Goal: Task Accomplishment & Management: Manage account settings

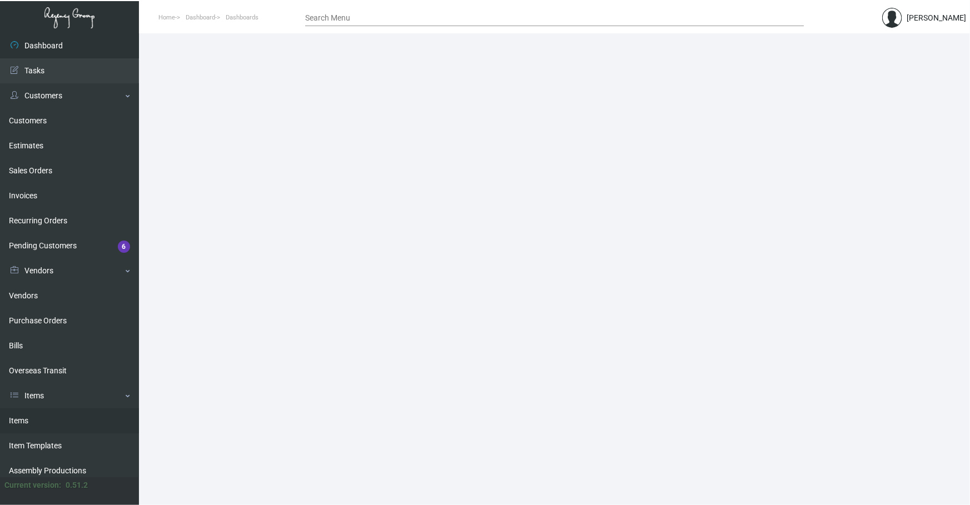
click at [62, 424] on link "Items" at bounding box center [69, 421] width 139 height 25
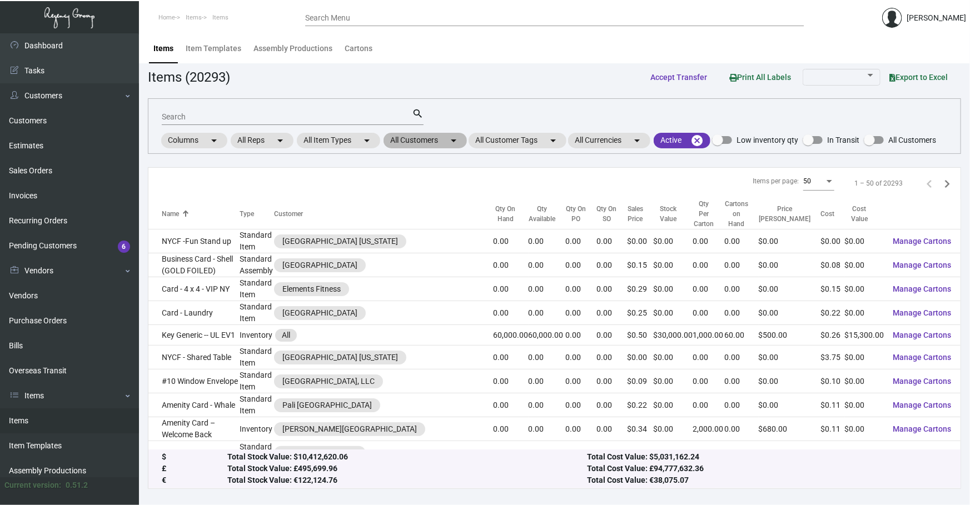
click at [437, 138] on mat-chip "All Customers arrow_drop_down" at bounding box center [425, 141] width 83 height 16
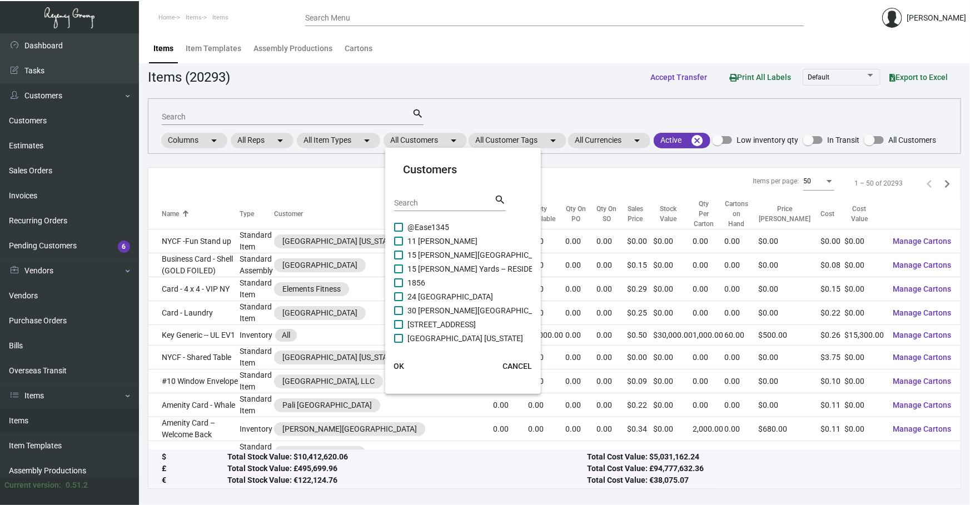
click at [439, 201] on input "Search" at bounding box center [444, 203] width 100 height 9
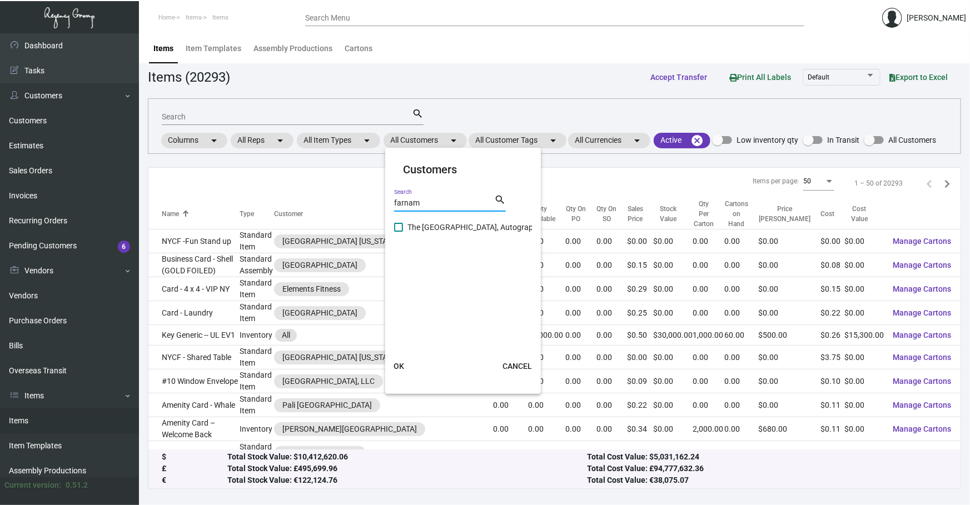
type input "farnam"
click at [420, 226] on span "The [GEOGRAPHIC_DATA], Autograph Collection" at bounding box center [491, 227] width 166 height 13
click at [399, 232] on input "The [GEOGRAPHIC_DATA], Autograph Collection" at bounding box center [398, 232] width 1 height 1
checkbox input "true"
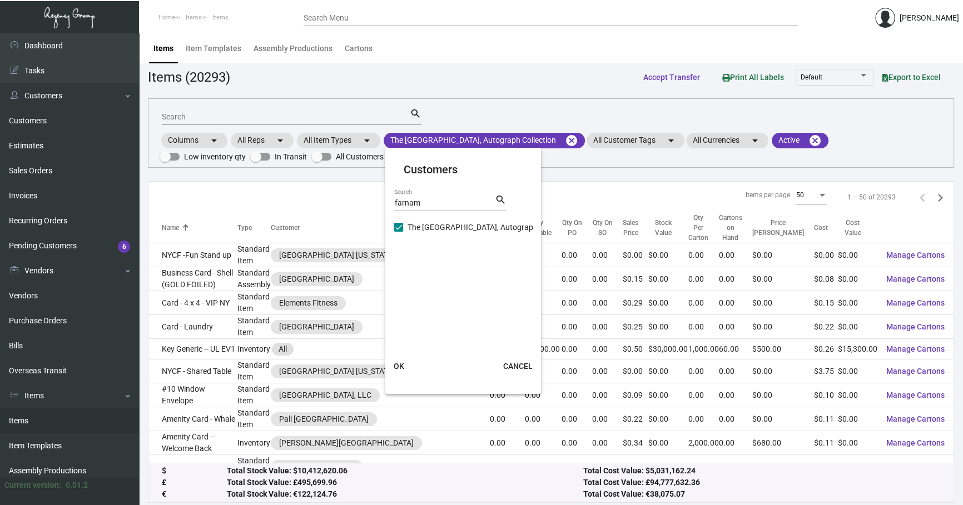
click at [396, 366] on span "OK" at bounding box center [399, 366] width 11 height 9
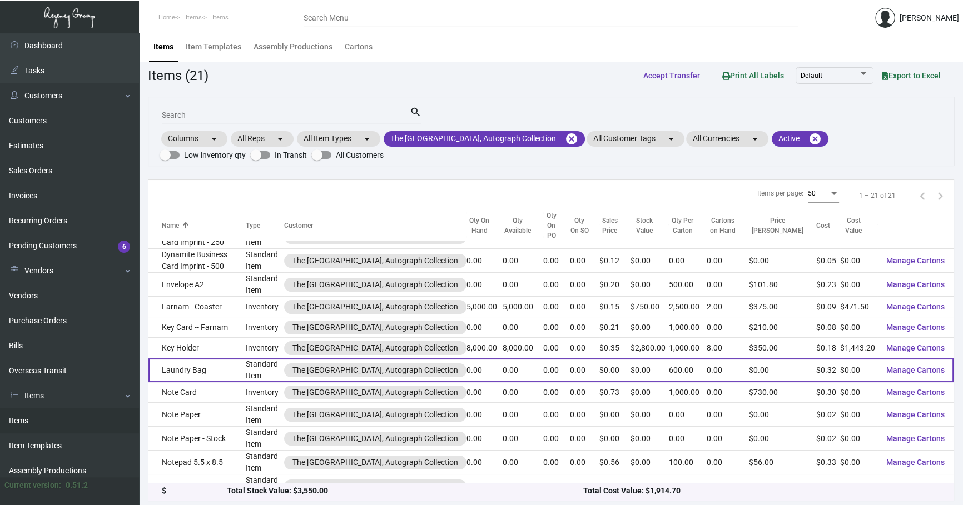
scroll to position [2, 0]
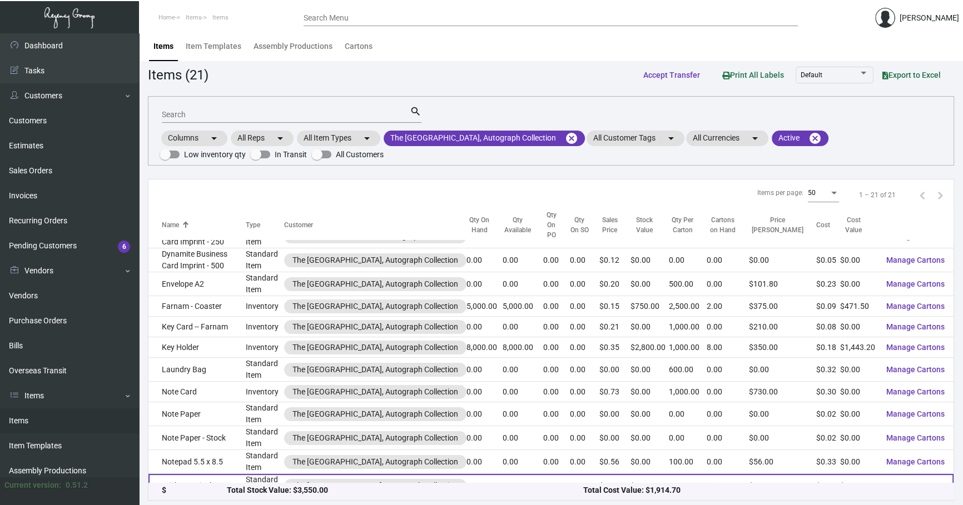
click at [206, 474] on td "Sticker 1.5 inch" at bounding box center [196, 486] width 97 height 24
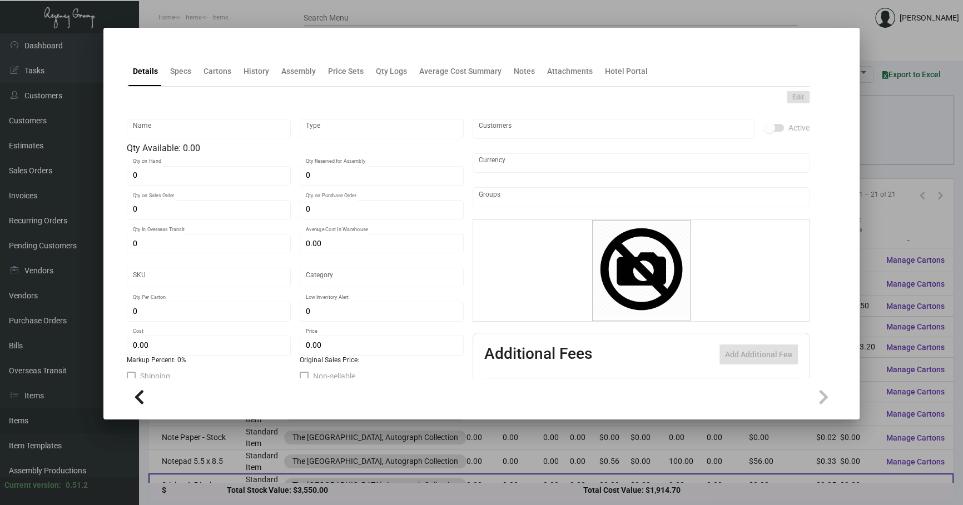
type input "Sticker 1.5 inch"
type input "Standard Item"
type input "$ 0.00"
type input "FARNAM-stick-30"
type input "Standard"
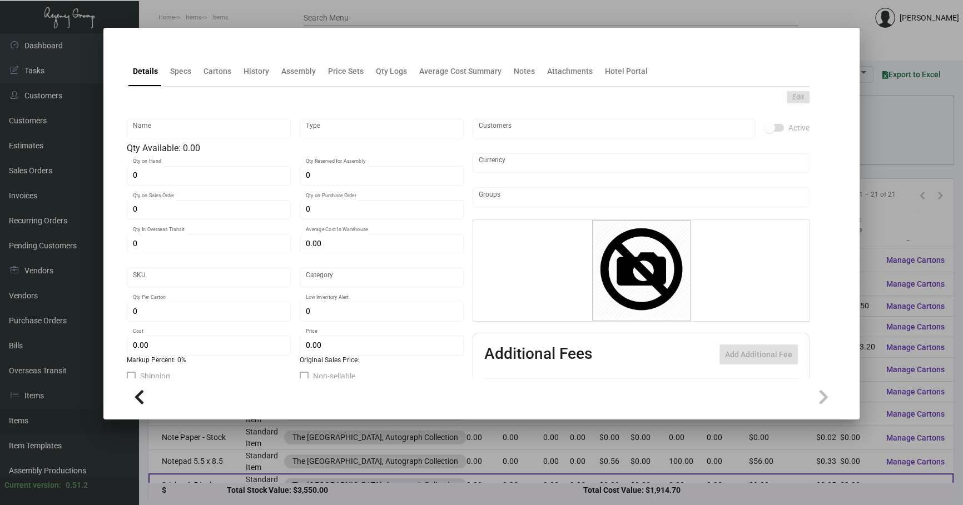
type input "$ 0.04888"
type input "$ 0.00"
checkbox input "true"
type input "United States Dollar $"
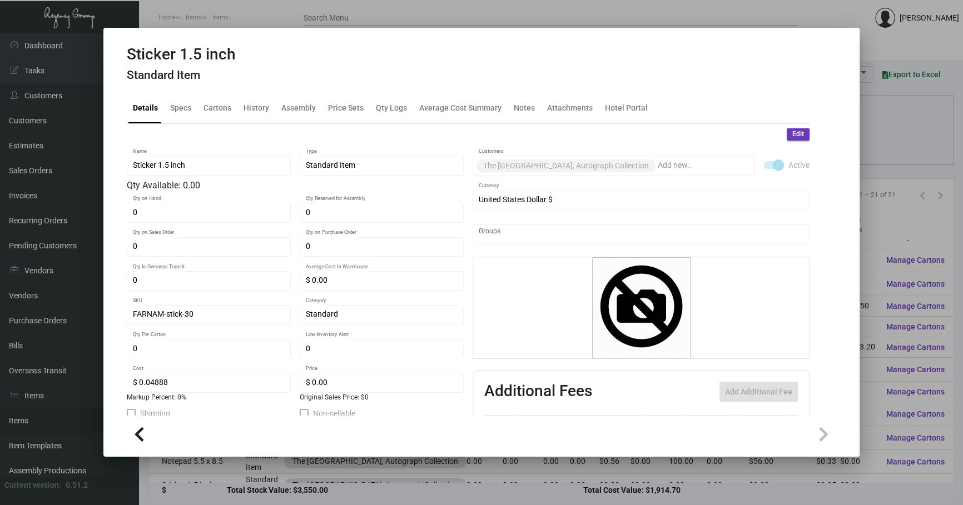
click at [196, 479] on div at bounding box center [481, 252] width 963 height 505
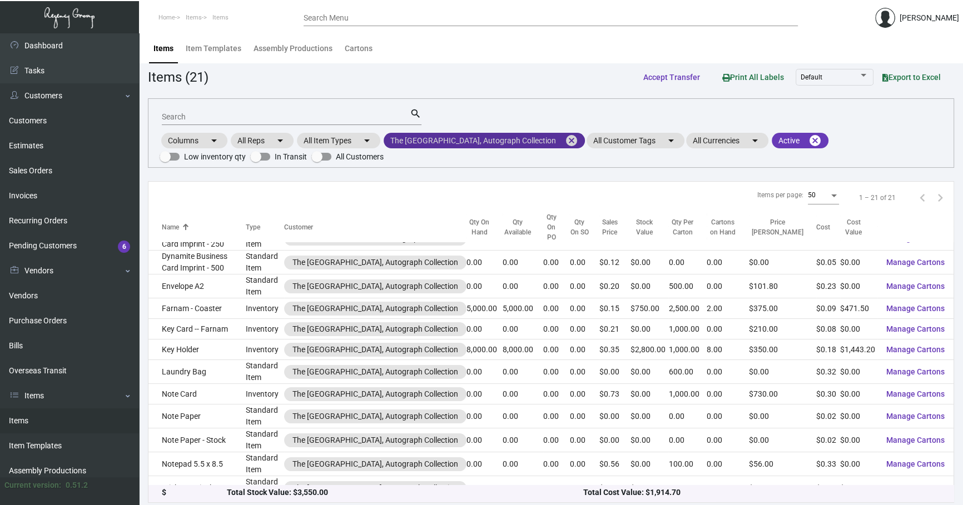
click at [565, 141] on mat-icon "cancel" at bounding box center [571, 140] width 13 height 13
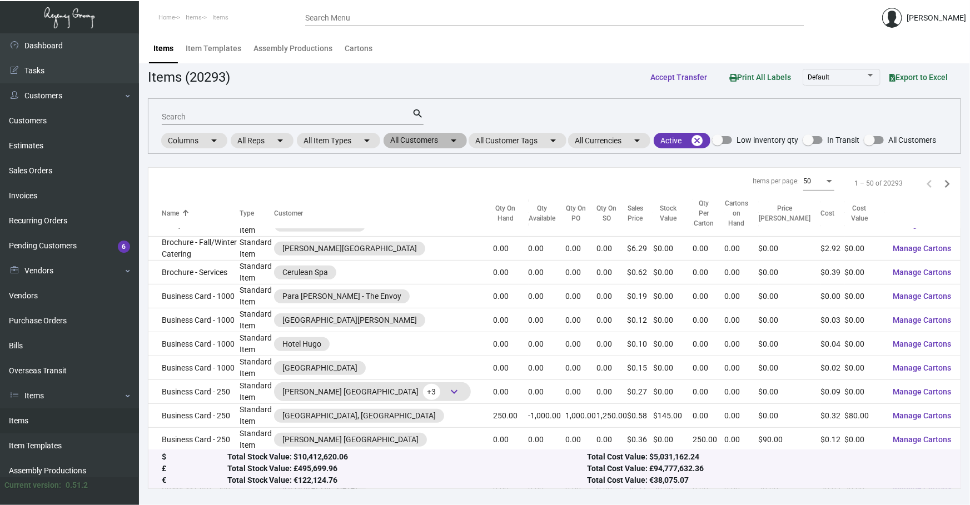
click at [455, 143] on mat-icon "arrow_drop_down" at bounding box center [453, 140] width 13 height 13
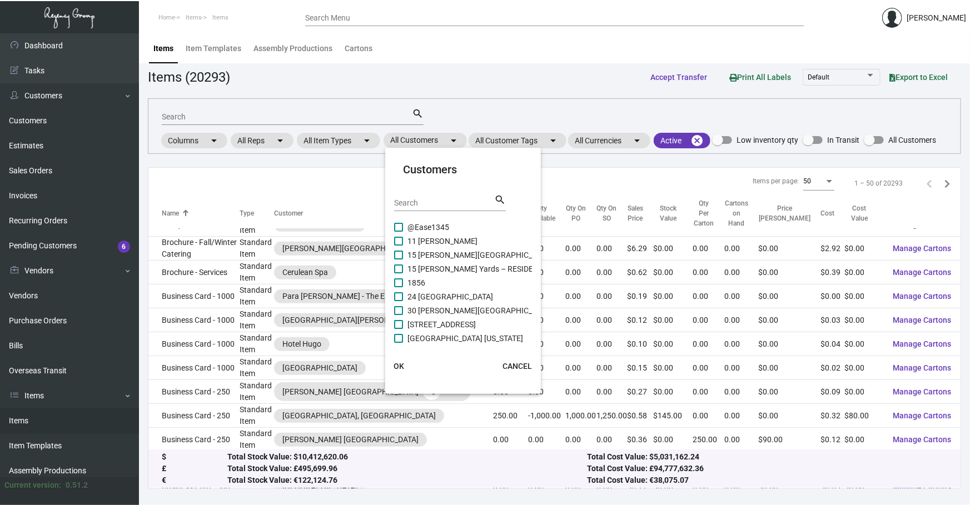
click at [436, 210] on div "Search" at bounding box center [444, 202] width 100 height 17
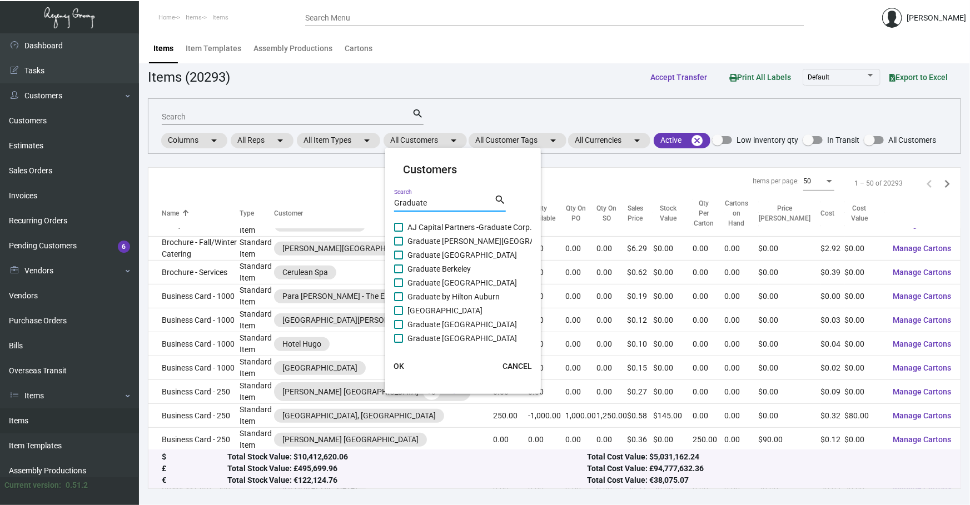
type input "Graduate"
click at [456, 296] on span "Graduate by Hilton Auburn" at bounding box center [454, 296] width 92 height 13
click at [399, 301] on input "Graduate by Hilton Auburn" at bounding box center [398, 301] width 1 height 1
checkbox input "true"
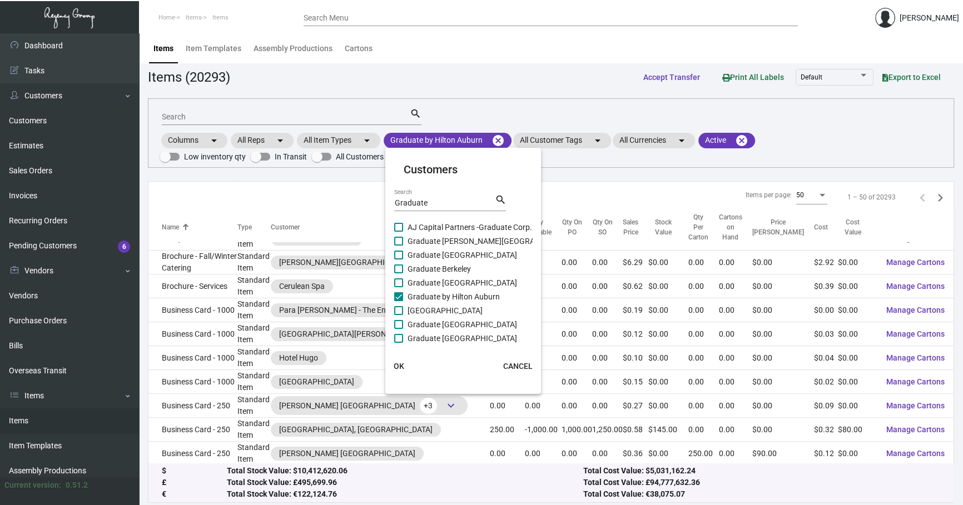
click at [401, 364] on span "OK" at bounding box center [399, 366] width 11 height 9
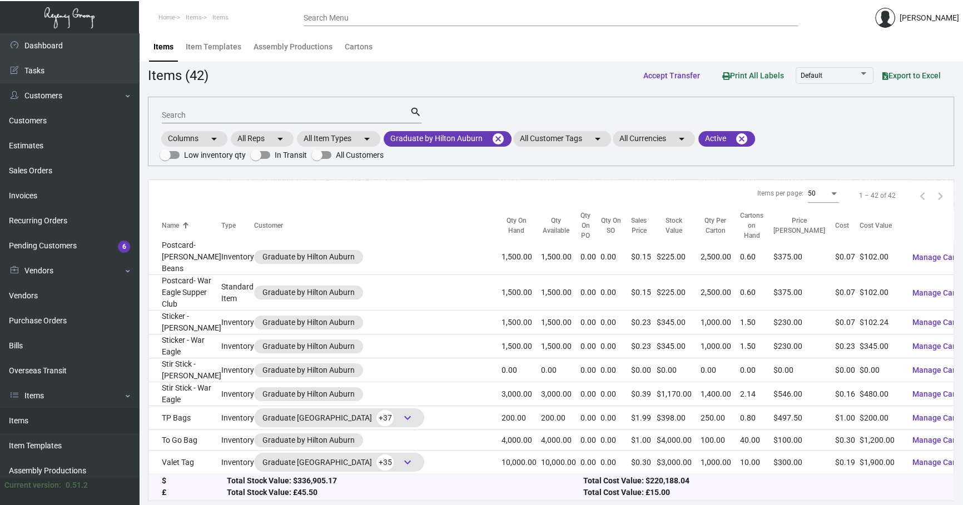
scroll to position [2, 0]
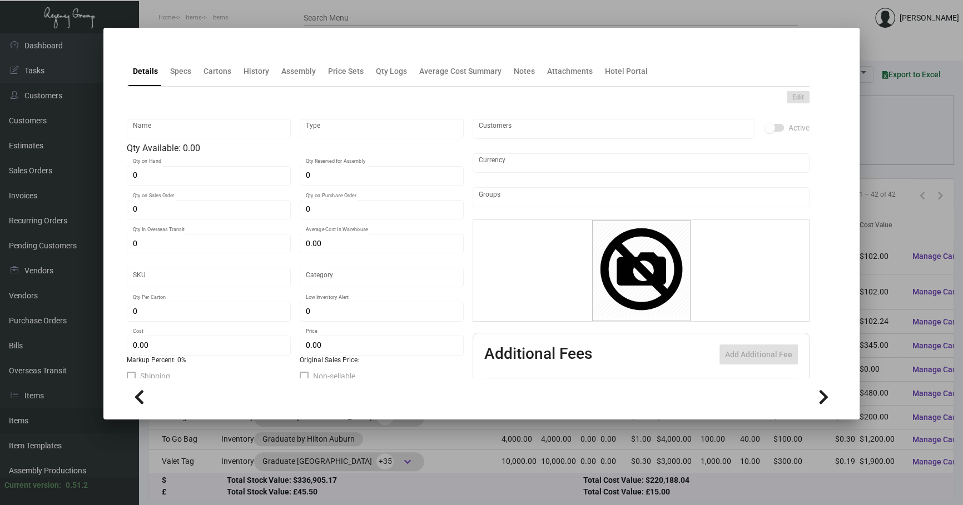
type input "War Eagle - Wax Paper"
type input "Inventory"
type input "5,000"
type input "$ 0.06"
type input "Inventory"
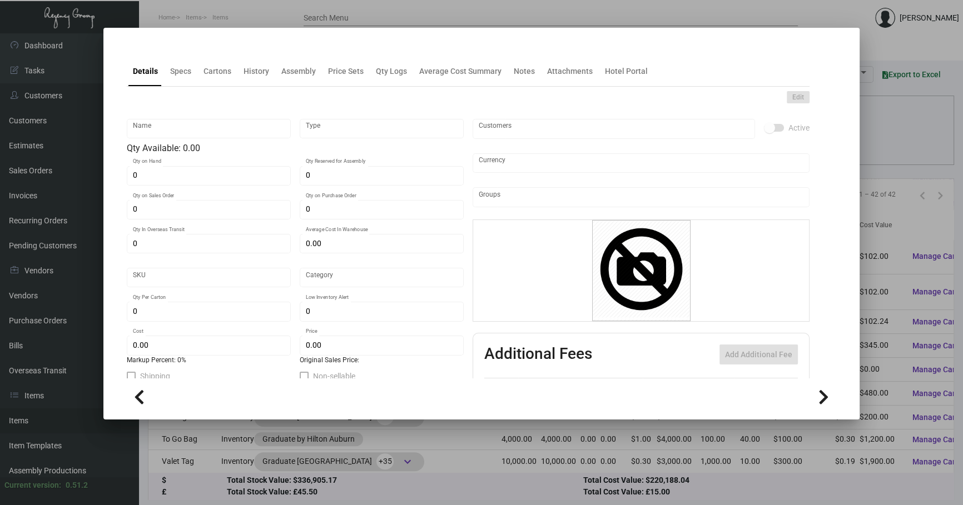
type input "2,500"
type input "$ 0.06"
type input "$ 0.12"
checkbox input "true"
type input "United States Dollar $"
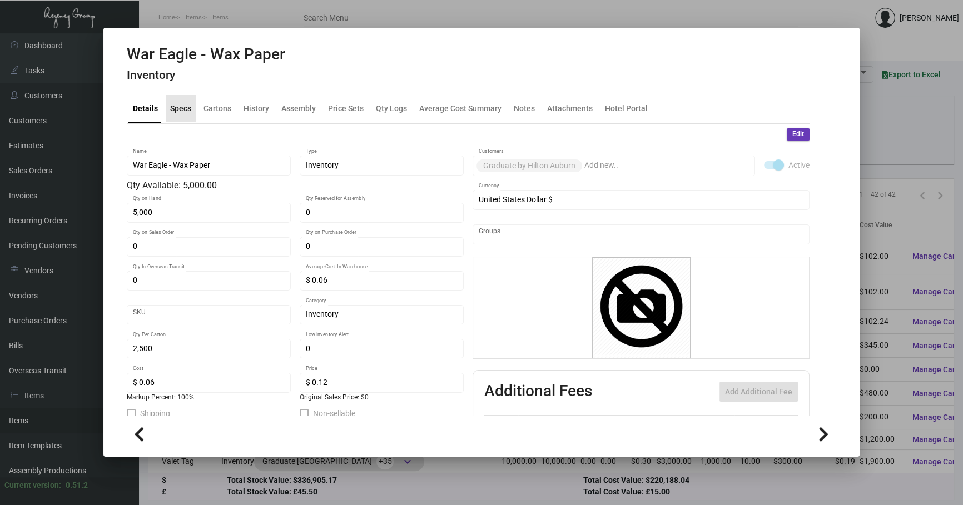
click at [184, 120] on div "Specs" at bounding box center [181, 108] width 30 height 27
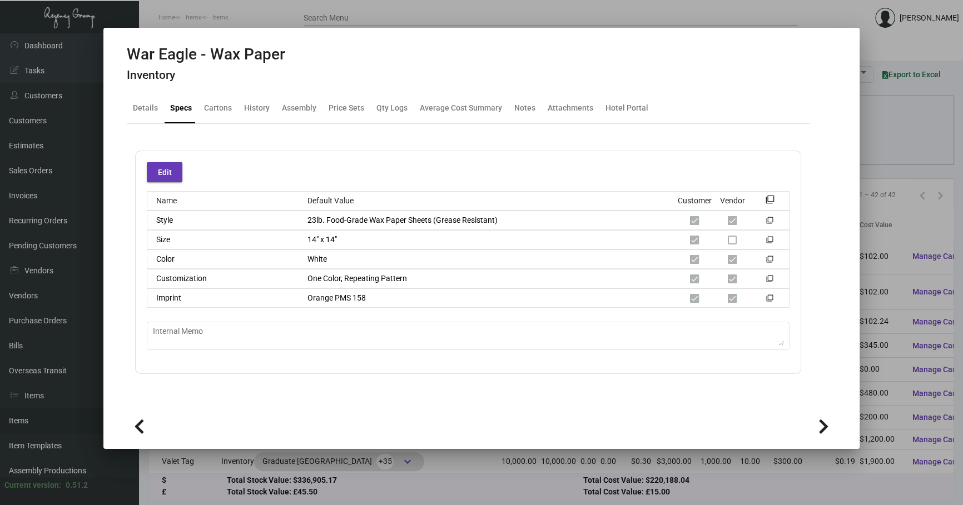
drag, startPoint x: 440, startPoint y: 487, endPoint x: 396, endPoint y: 471, distance: 47.1
click at [440, 486] on div at bounding box center [481, 252] width 963 height 505
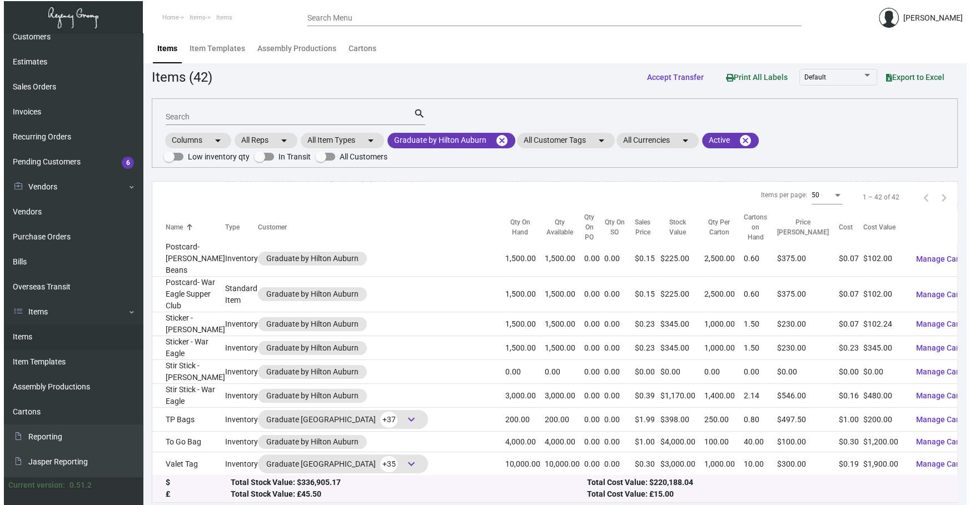
scroll to position [101, 0]
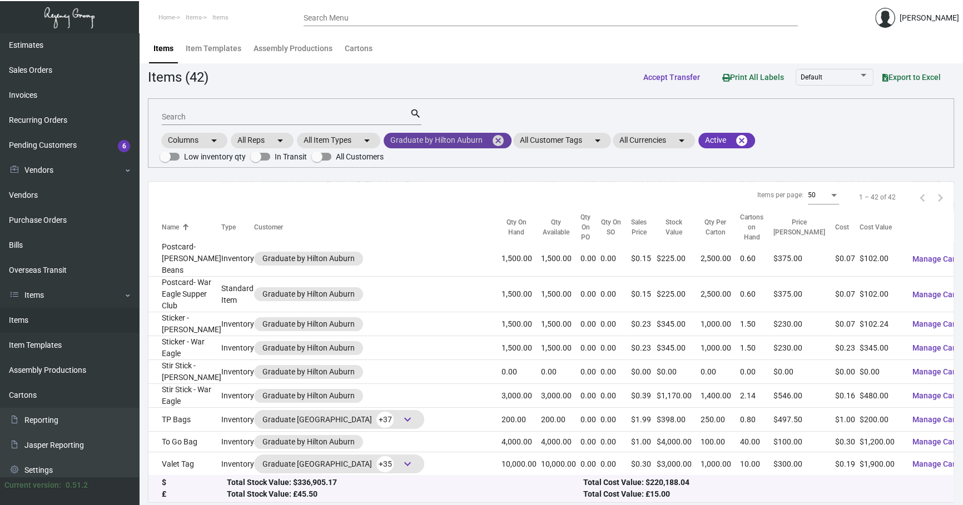
click at [495, 138] on mat-icon "cancel" at bounding box center [498, 140] width 13 height 13
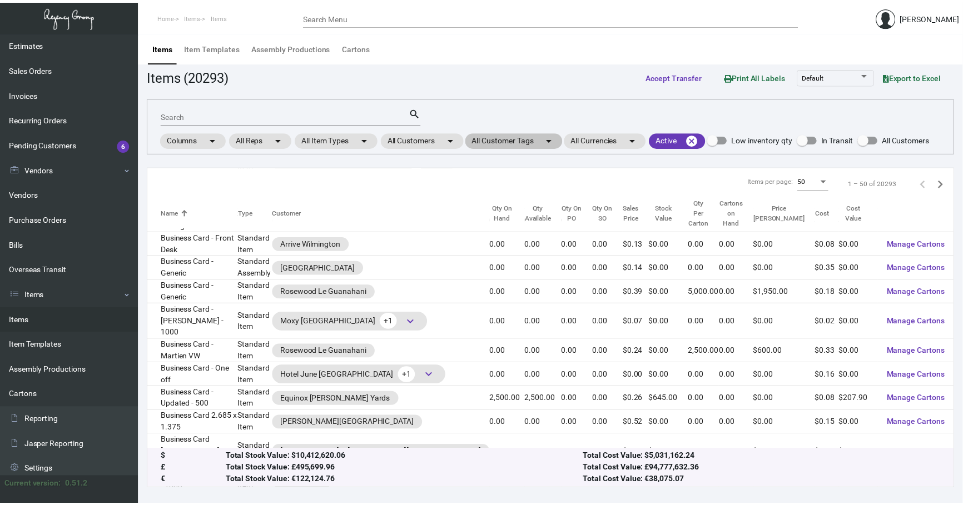
scroll to position [730, 0]
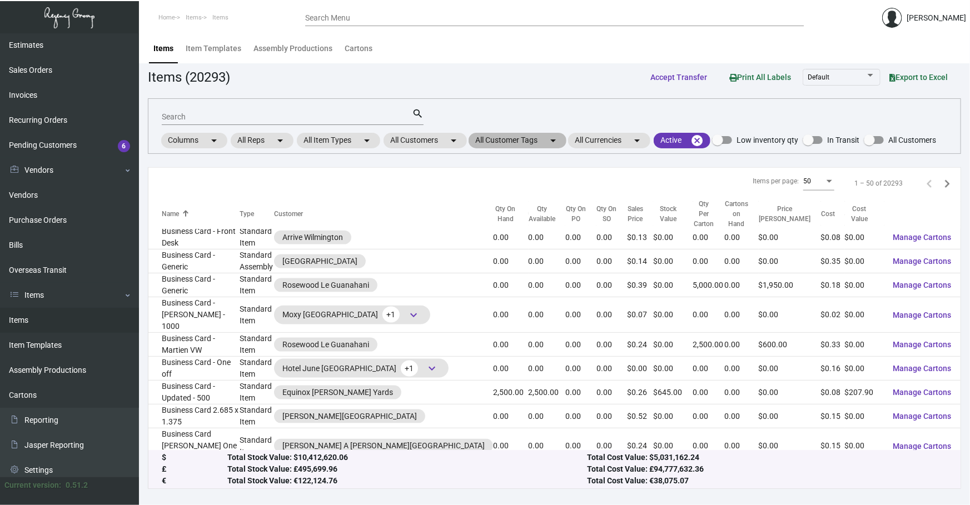
click at [481, 142] on mat-chip "All Customer Tags arrow_drop_down" at bounding box center [518, 141] width 98 height 16
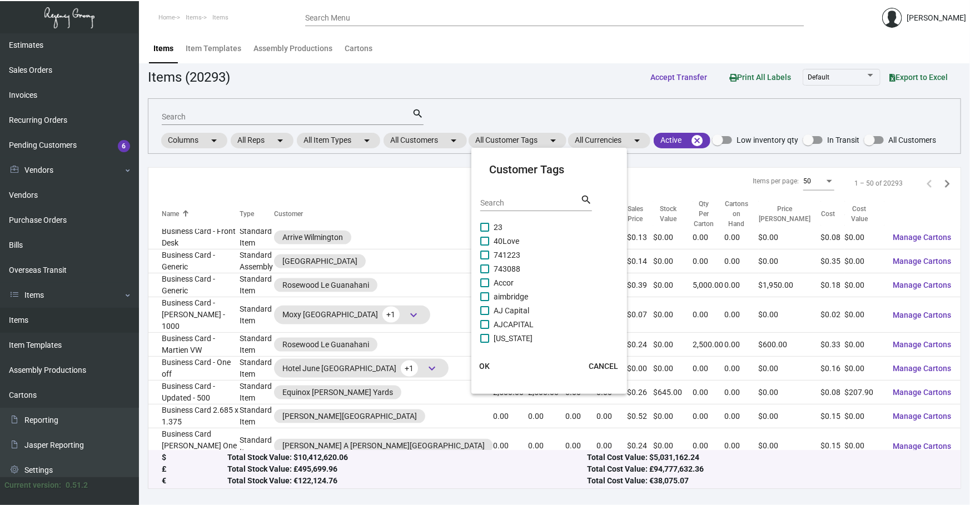
click at [444, 136] on div at bounding box center [485, 252] width 970 height 505
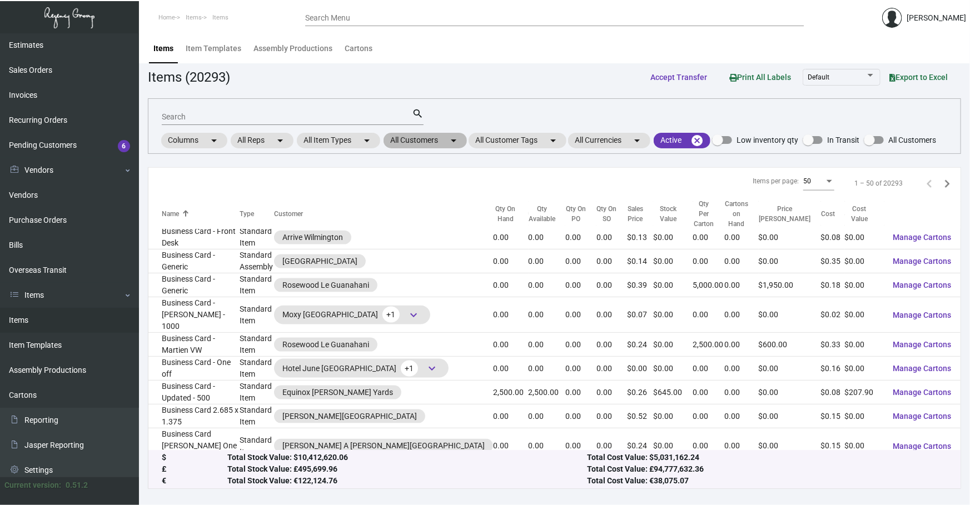
click at [431, 138] on mat-chip "All Customers arrow_drop_down" at bounding box center [425, 141] width 83 height 16
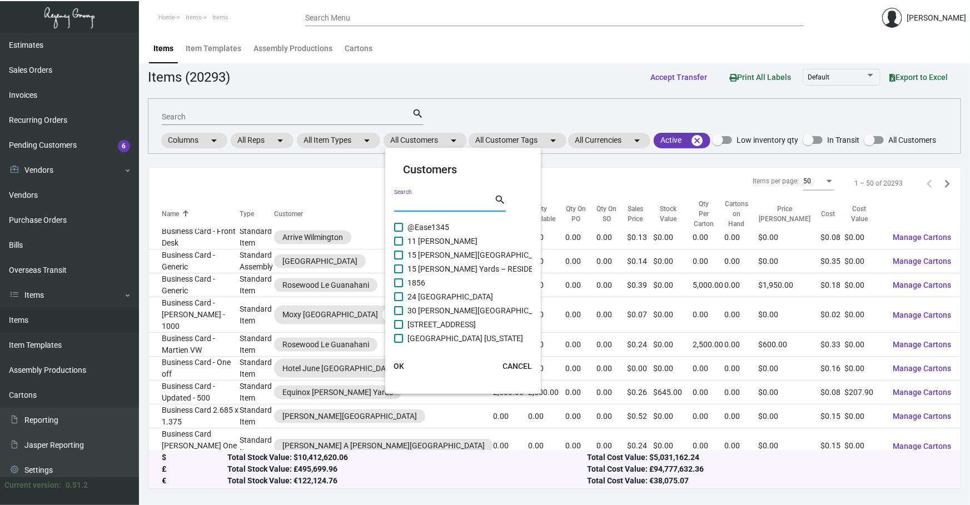
click at [428, 202] on input "Search" at bounding box center [444, 203] width 100 height 9
type input "r"
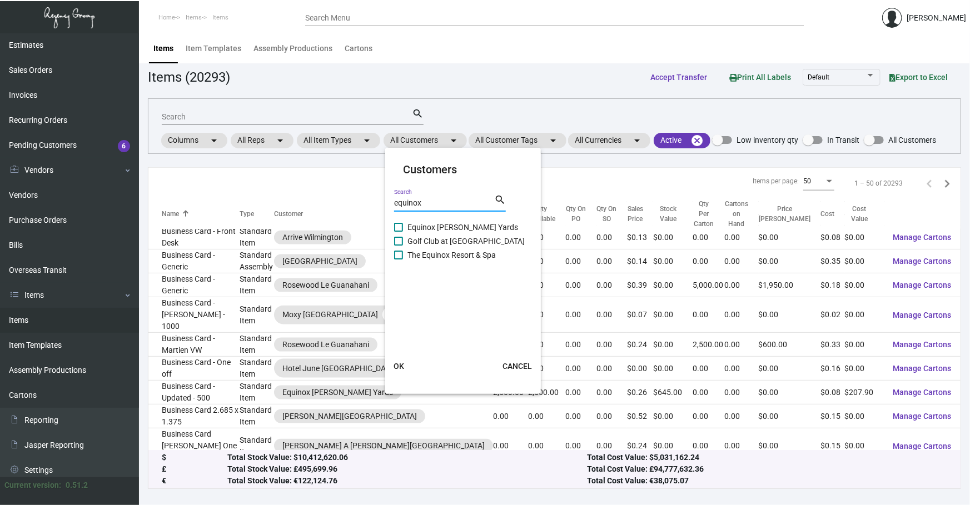
type input "equinox"
click at [427, 255] on span "The Equinox Resort & Spa" at bounding box center [452, 255] width 88 height 13
click at [399, 260] on input "The Equinox Resort & Spa" at bounding box center [398, 260] width 1 height 1
checkbox input "true"
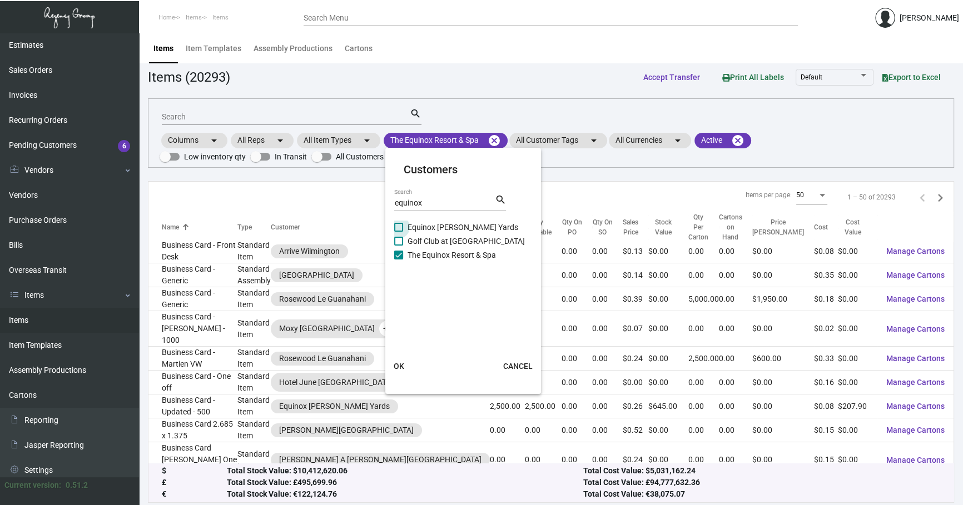
click at [415, 225] on span "Equinox [PERSON_NAME] Yards" at bounding box center [463, 227] width 111 height 13
click at [399, 232] on input "Equinox [PERSON_NAME] Yards" at bounding box center [398, 232] width 1 height 1
checkbox input "true"
click at [418, 249] on span "The Equinox Resort & Spa" at bounding box center [452, 255] width 88 height 13
click at [399, 260] on input "The Equinox Resort & Spa" at bounding box center [398, 260] width 1 height 1
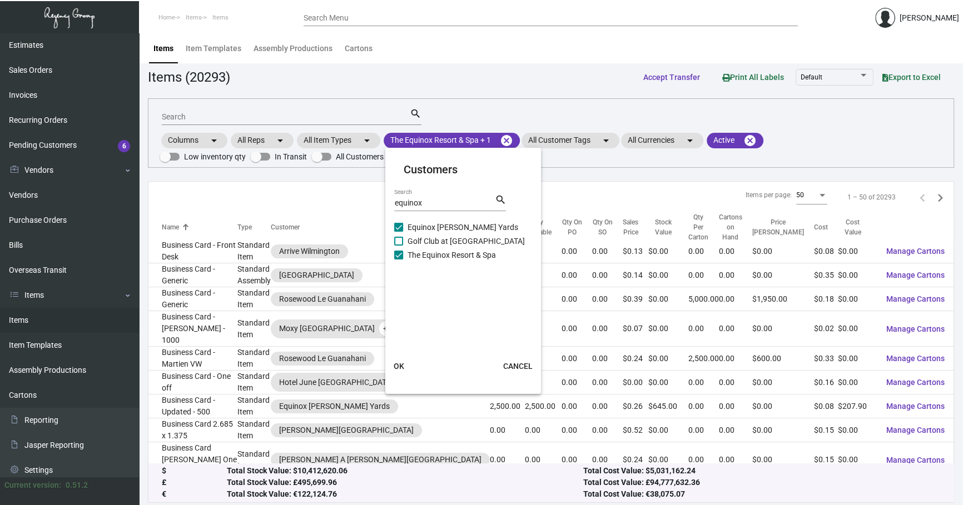
checkbox input "false"
click at [395, 366] on span "OK" at bounding box center [399, 366] width 11 height 9
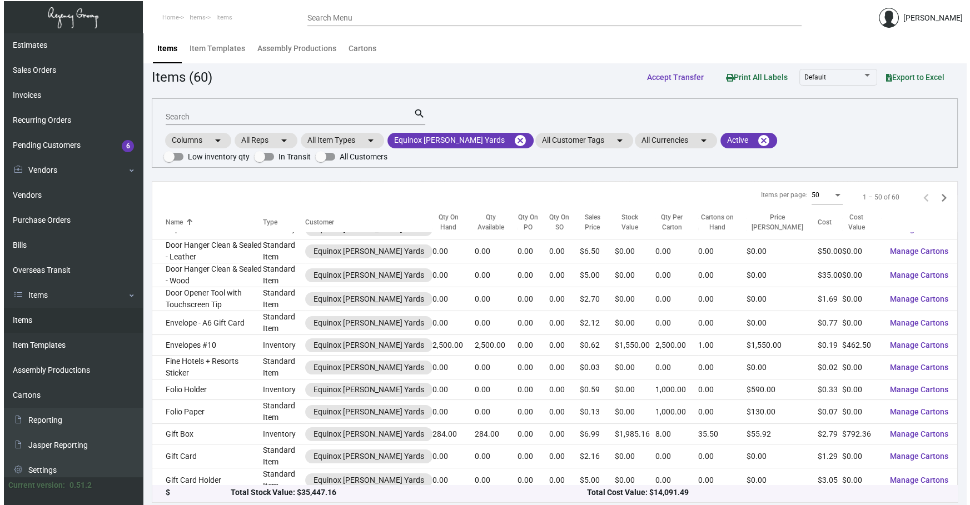
scroll to position [224, 0]
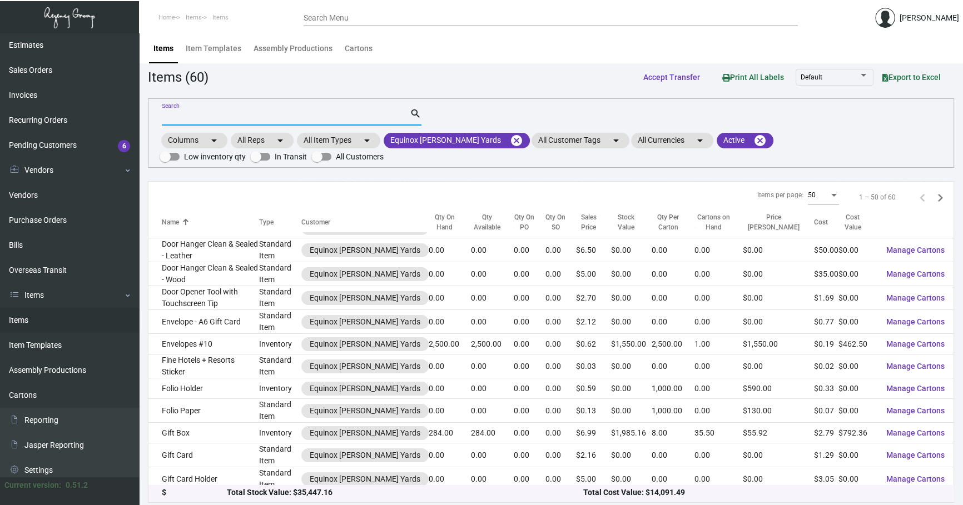
click at [236, 117] on input "Search" at bounding box center [286, 117] width 248 height 9
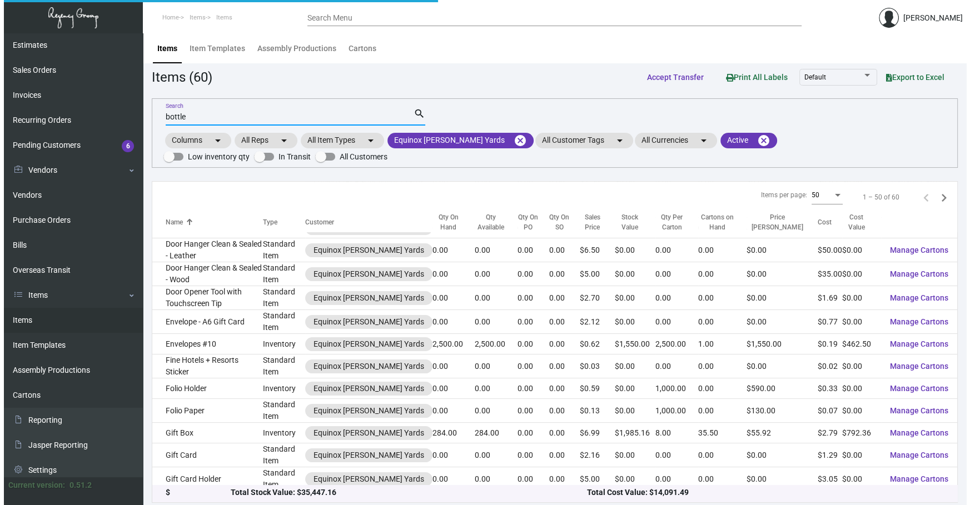
scroll to position [0, 0]
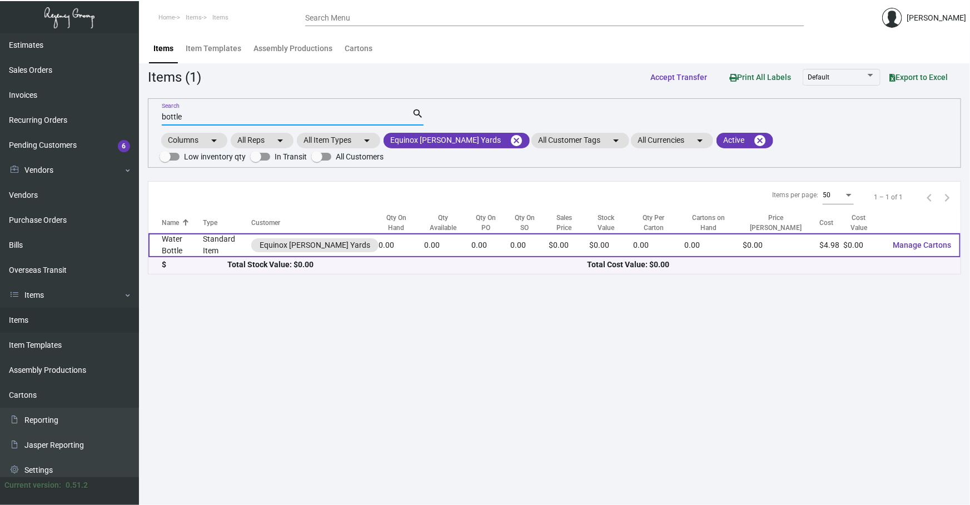
type input "bottle"
click at [231, 239] on td "Standard Item" at bounding box center [228, 246] width 48 height 24
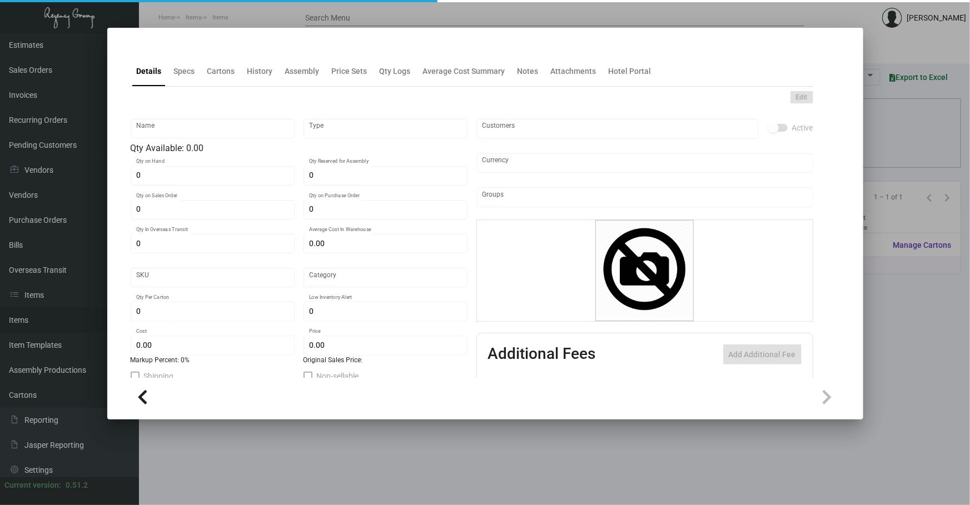
type input "Water Bottle"
type input "Standard Item"
type input "$ 0.00"
type input "Standard"
type input "$ 4.98"
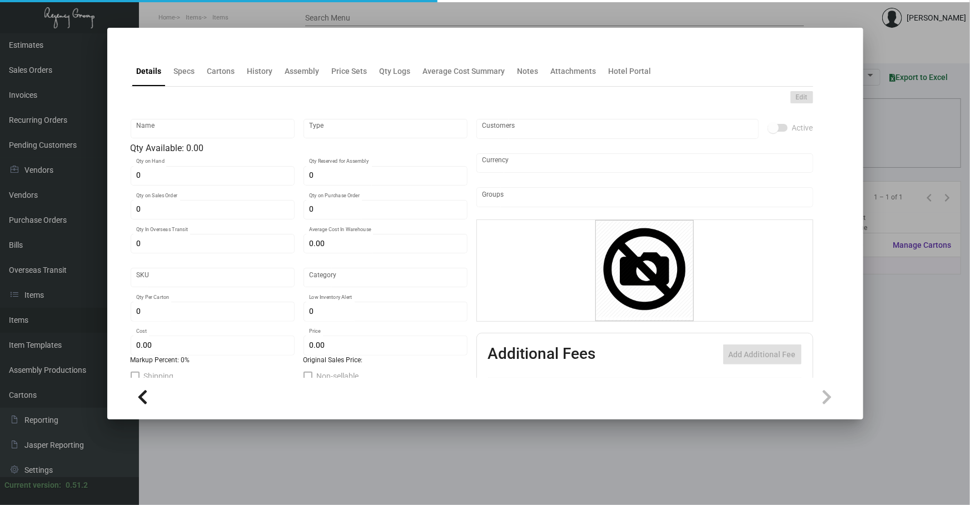
type input "$ 0.00"
checkbox input "true"
type input "United States Dollar $"
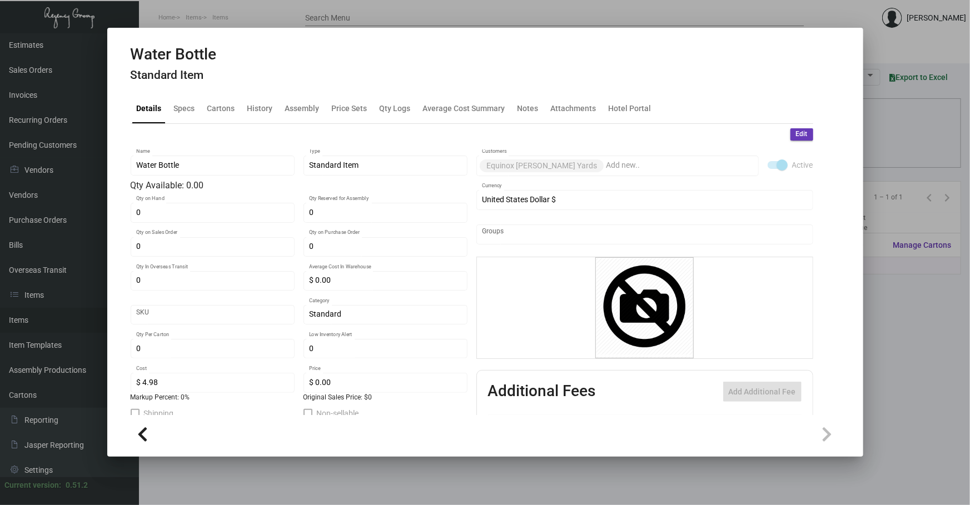
drag, startPoint x: 265, startPoint y: 86, endPoint x: 263, endPoint y: 96, distance: 10.3
click at [265, 87] on mat-tab-group "Details Specs Cartons History Assembly Price Sets Qty Logs Average Cost Summary…" at bounding box center [472, 251] width 710 height 329
click at [261, 108] on div "History" at bounding box center [260, 108] width 26 height 12
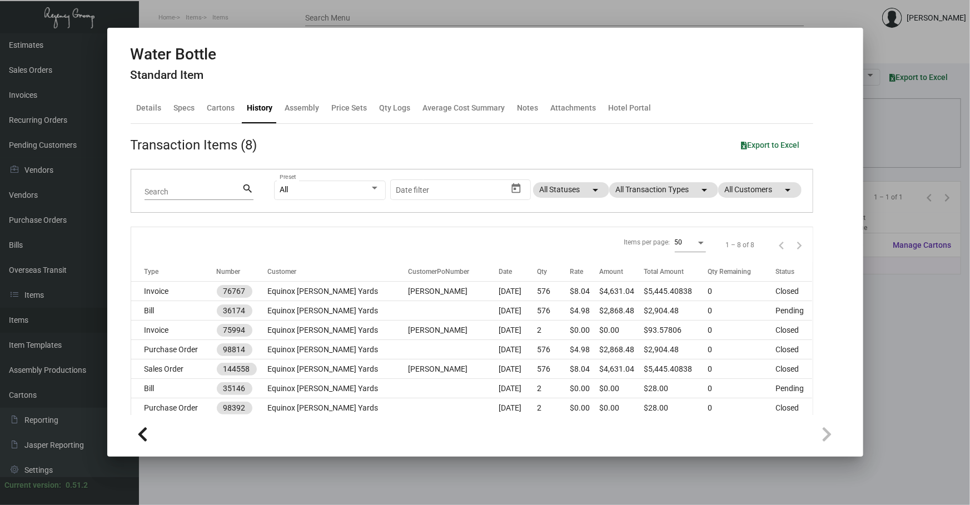
click at [827, 266] on ng-component "Water Bottle Standard Item Details Specs Cartons History Assembly Price Sets Qt…" at bounding box center [486, 249] width 710 height 408
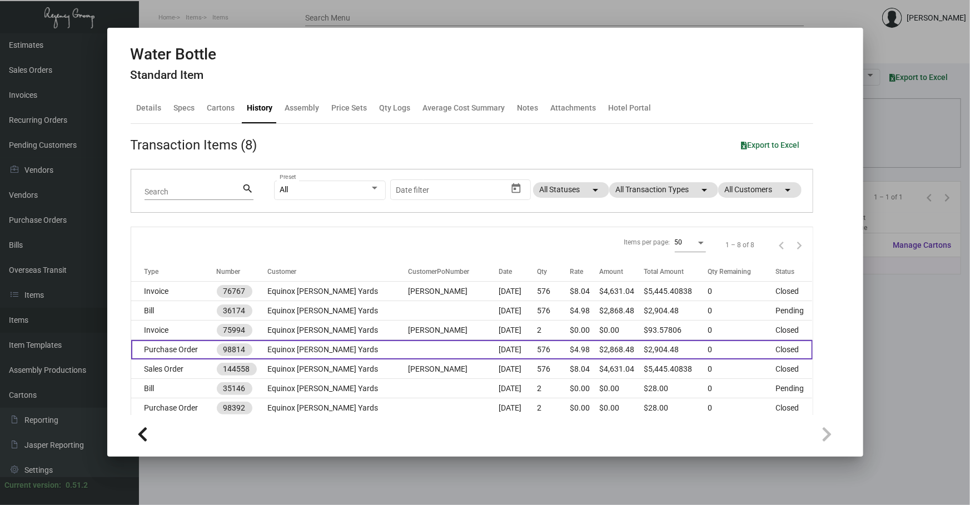
click at [537, 351] on td "576" at bounding box center [553, 349] width 33 height 19
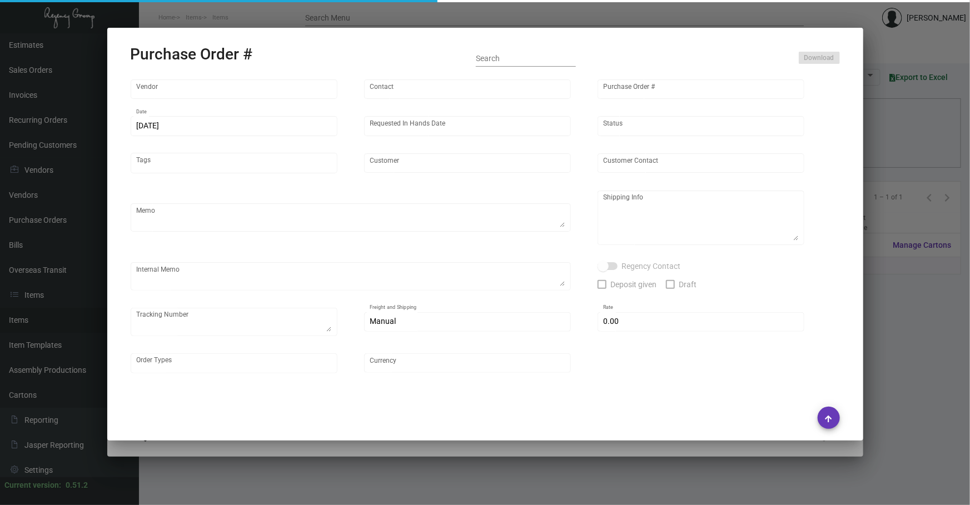
type input "Opus Line - Benmex International"
type input "[PERSON_NAME] ."
type input "98814"
type input "[DATE]"
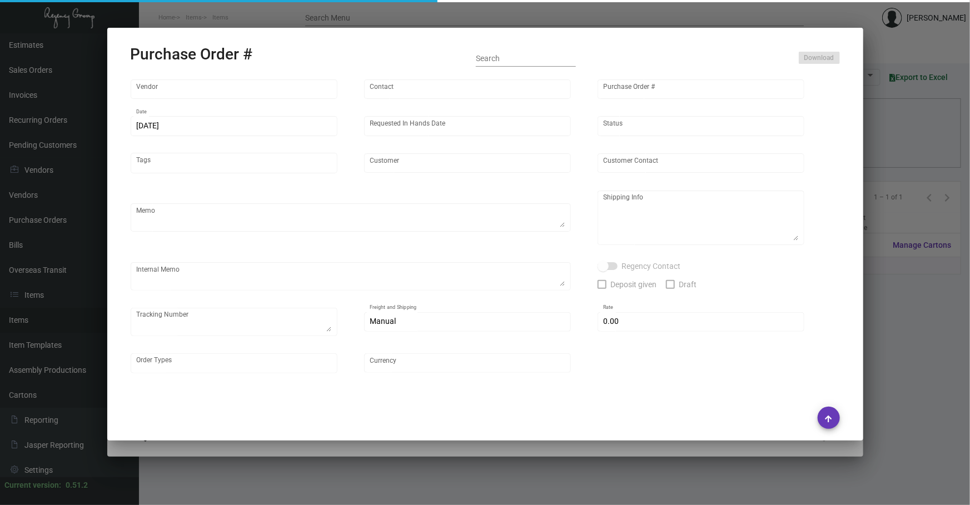
type input "Equinox [PERSON_NAME] Yards"
type input "[PERSON_NAME]"
type textarea "Same imprint from the Previous PO 98392.BLIND Ship via UPS Ground Acct# 1AY276."
type textarea "[PERSON_NAME] Equinox [PERSON_NAME] Yards [STREET_ADDRESS][PERSON_NAME][US_STAT…"
type textarea "ACH PRE-PAY MADE [DATE] FOR $2,904.48"
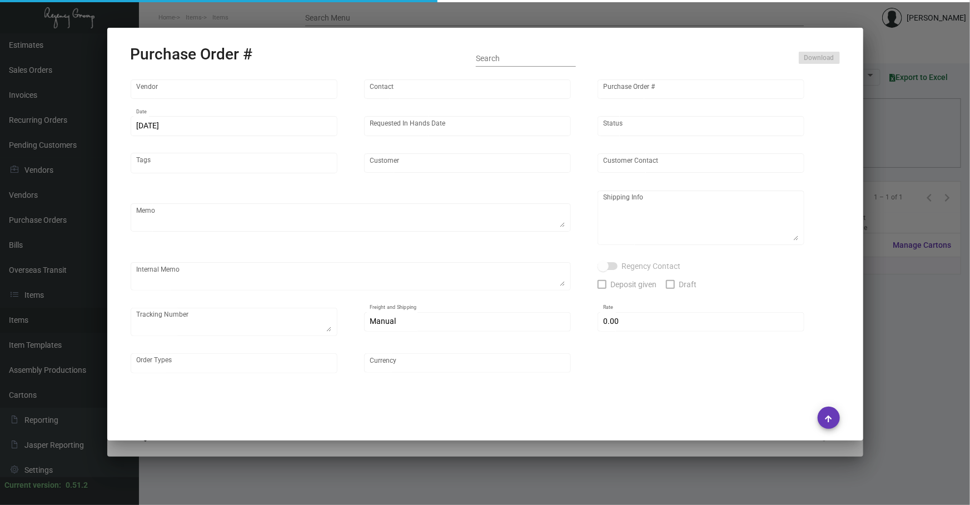
checkbox input "true"
type input "$ 8.00"
type input "United States Dollar $"
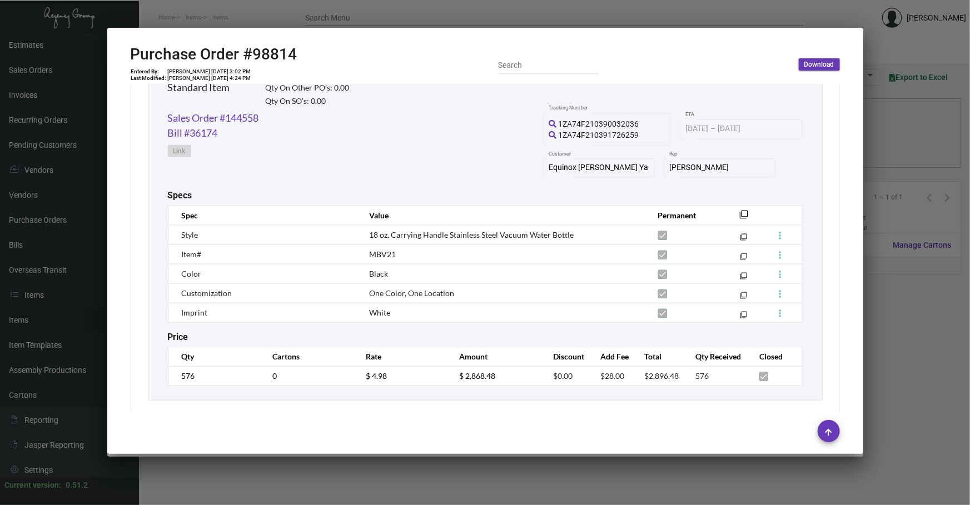
scroll to position [577, 0]
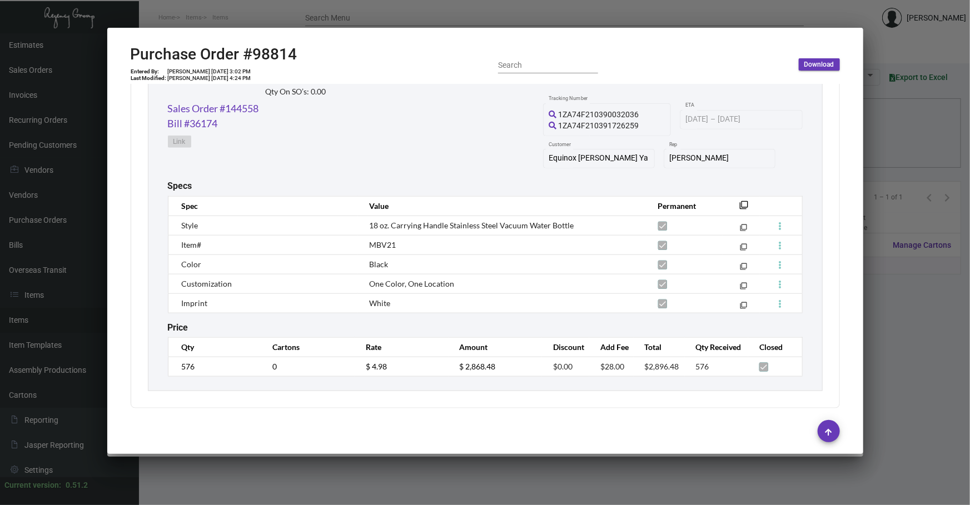
click at [751, 181] on div "Specs" at bounding box center [485, 186] width 635 height 11
click at [259, 107] on link "Sales Order #144558" at bounding box center [213, 108] width 91 height 15
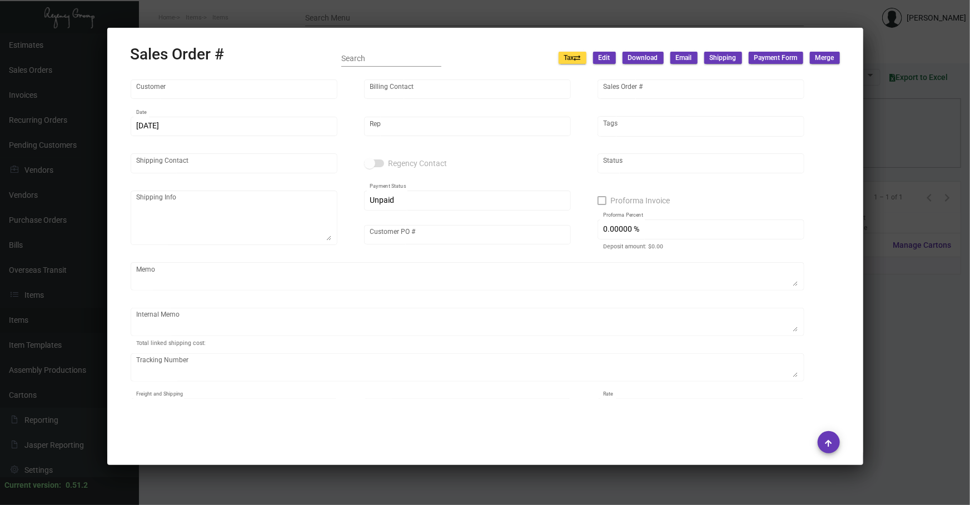
type input "Equinox [PERSON_NAME] Yards"
type input "[PERSON_NAME]"
type input "144558"
type input "[DATE]"
type input "[PERSON_NAME]"
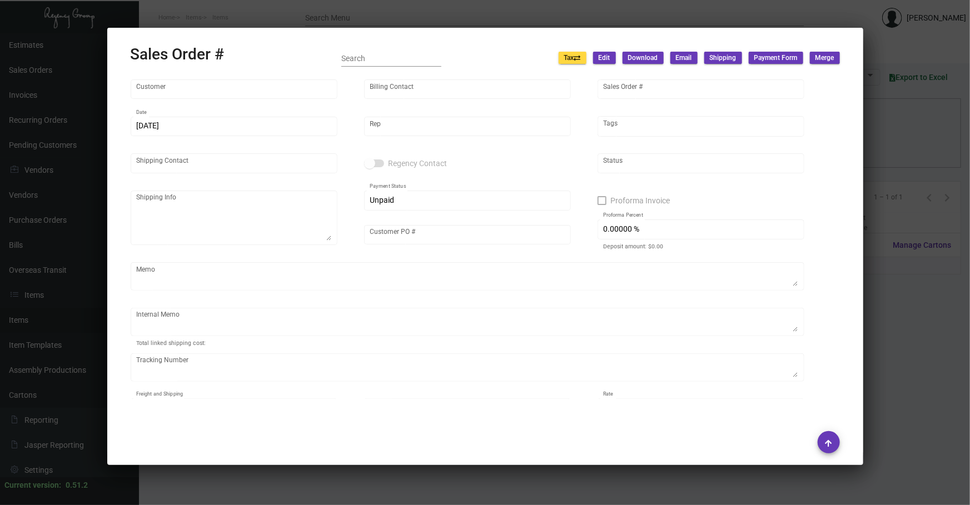
type input "[PERSON_NAME]"
type textarea "[PERSON_NAME] Equinox [PERSON_NAME] Yards [STREET_ADDRESS][PERSON_NAME][US_STAT…"
type input "[PERSON_NAME]"
type input "United States Dollar $"
type input "8.00000 %"
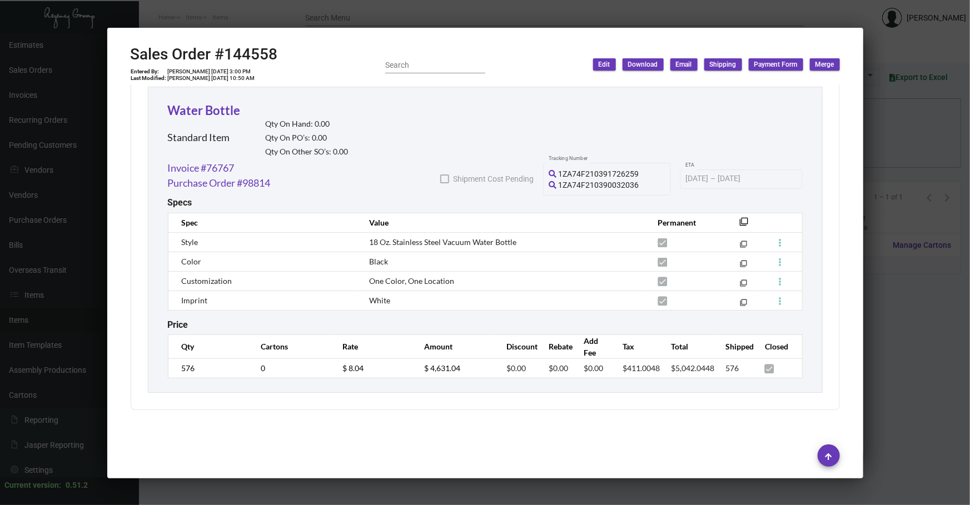
scroll to position [618, 0]
drag, startPoint x: 439, startPoint y: 498, endPoint x: 433, endPoint y: 496, distance: 6.3
click at [439, 497] on div at bounding box center [485, 252] width 970 height 505
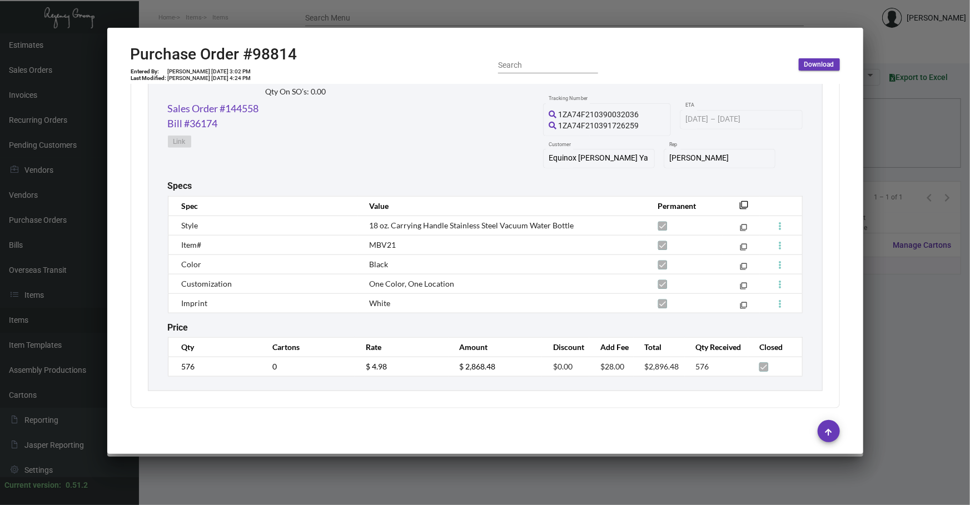
click at [730, 201] on th "filter_none" at bounding box center [741, 205] width 37 height 19
click at [740, 204] on mat-icon "filter_none" at bounding box center [744, 208] width 9 height 9
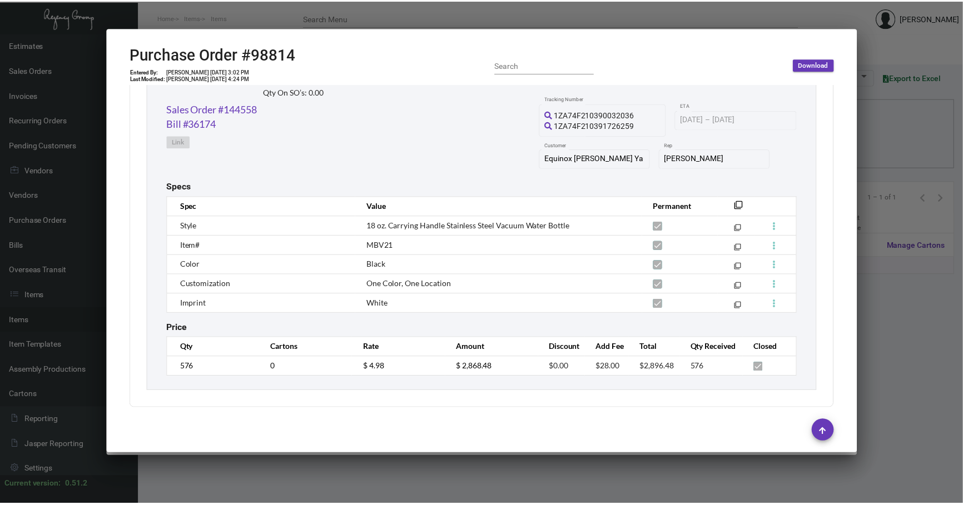
scroll to position [0, 0]
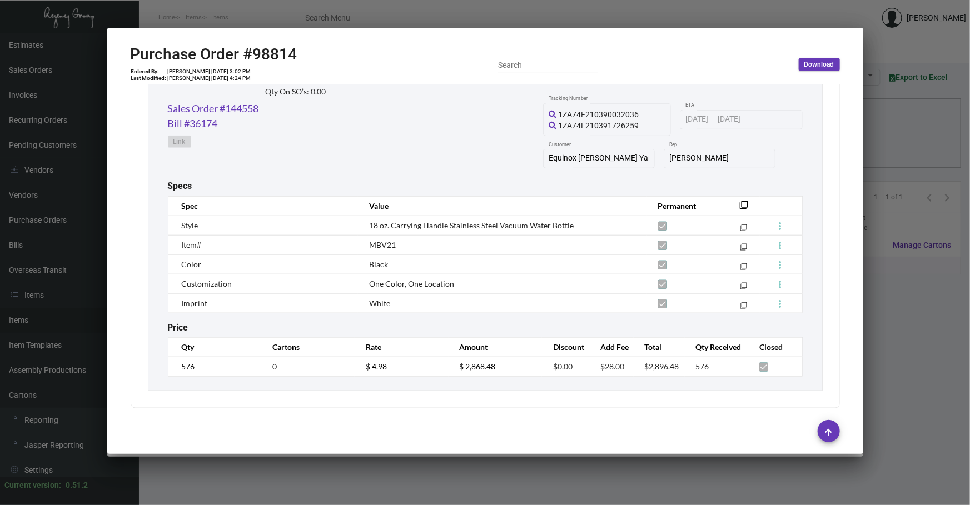
click at [230, 489] on div at bounding box center [485, 252] width 970 height 505
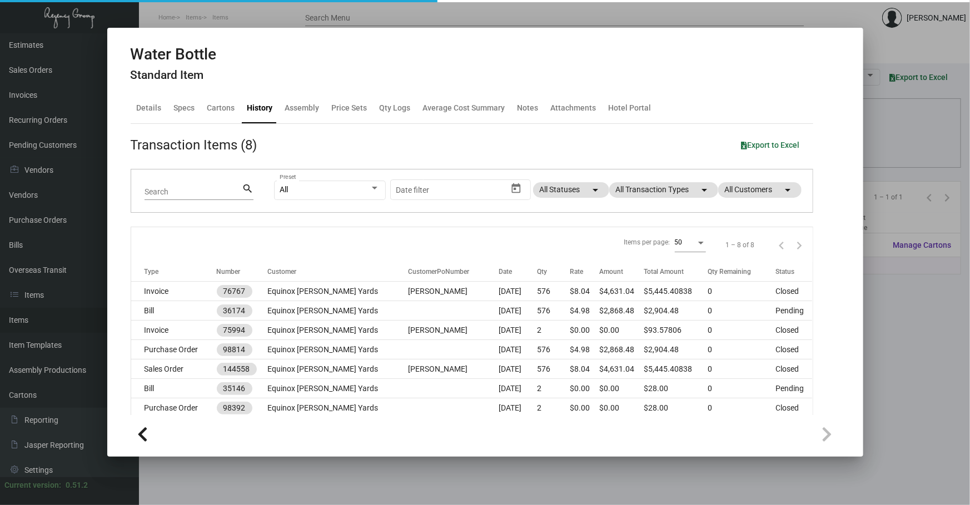
click at [230, 488] on div at bounding box center [485, 252] width 970 height 505
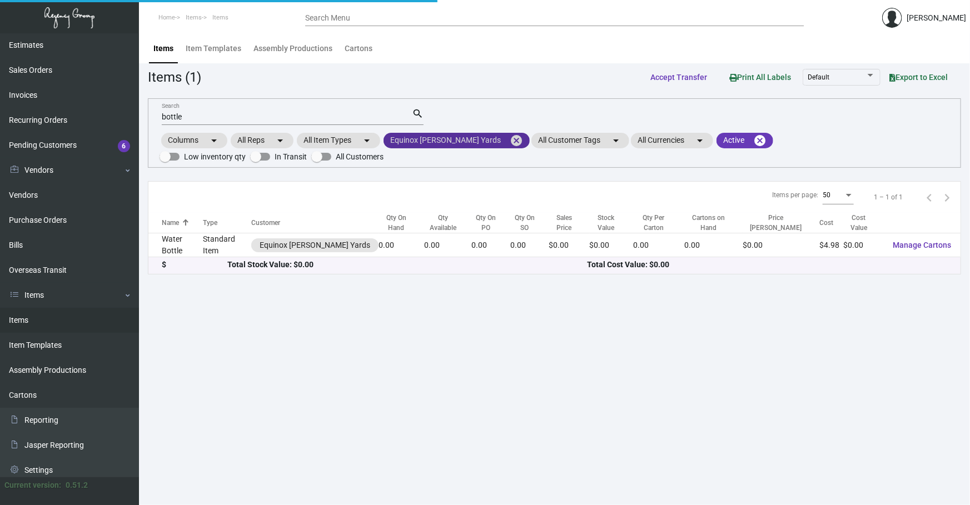
click at [510, 140] on mat-icon "cancel" at bounding box center [516, 140] width 13 height 13
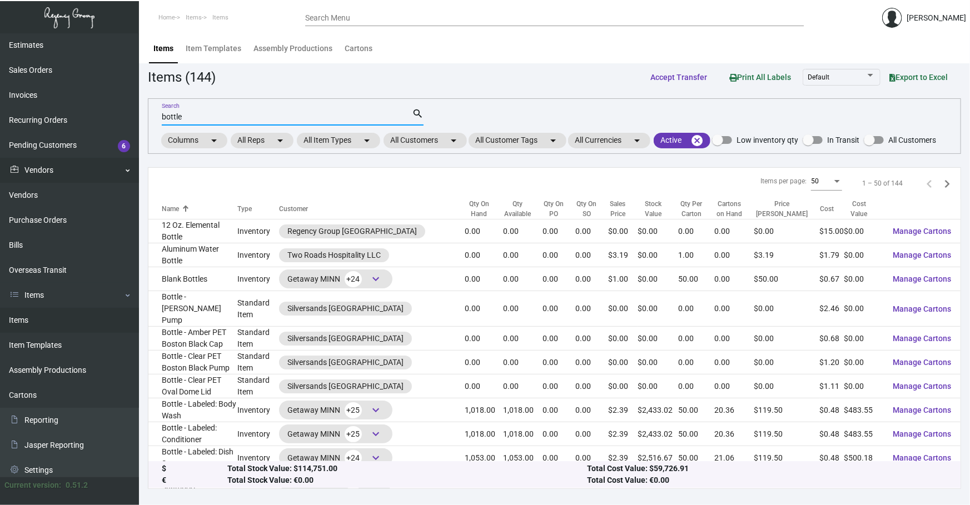
drag, startPoint x: 278, startPoint y: 116, endPoint x: 0, endPoint y: 166, distance: 282.4
click at [0, 177] on div "Dashboard Dashboard Tasks Customers Customers Estimates Sales Orders Invoices R…" at bounding box center [485, 269] width 970 height 472
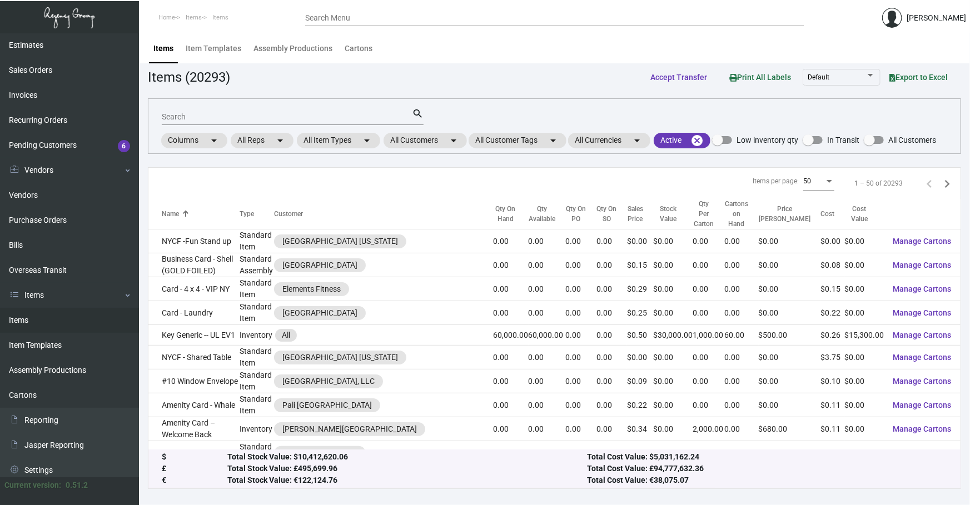
click at [532, 484] on div "Total Stock Value: €122,124.76" at bounding box center [407, 481] width 360 height 12
click at [411, 145] on mat-chip "All Customers arrow_drop_down" at bounding box center [425, 141] width 83 height 16
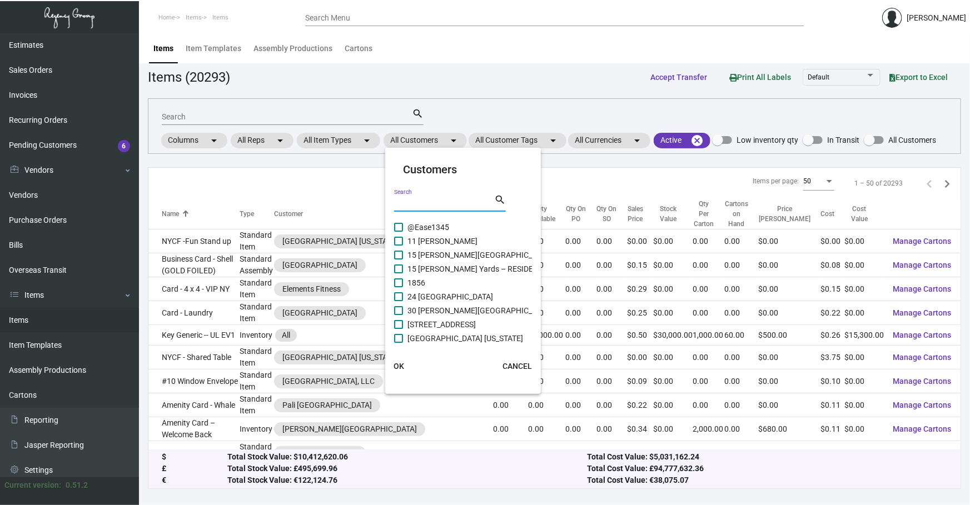
click at [428, 199] on input "Search" at bounding box center [444, 203] width 100 height 9
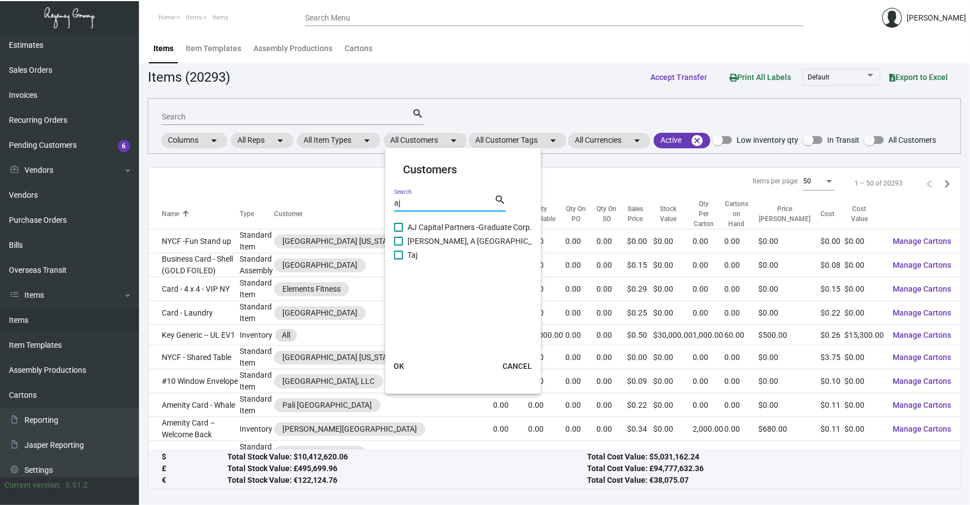
type input "aj"
click at [472, 228] on span "AJ Capital Partners -Graduate Corp." at bounding box center [470, 227] width 125 height 13
click at [399, 232] on input "AJ Capital Partners -Graduate Corp." at bounding box center [398, 232] width 1 height 1
checkbox input "true"
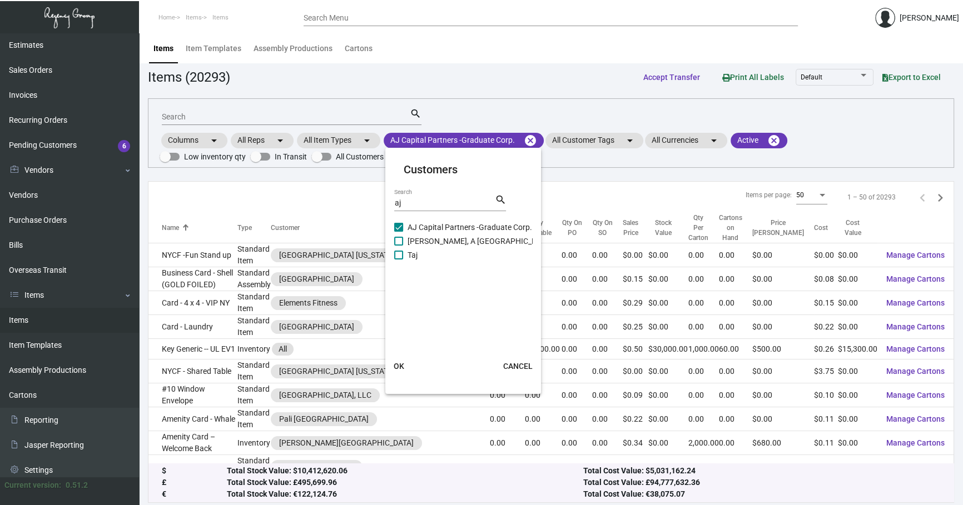
click at [396, 366] on span "OK" at bounding box center [399, 366] width 11 height 9
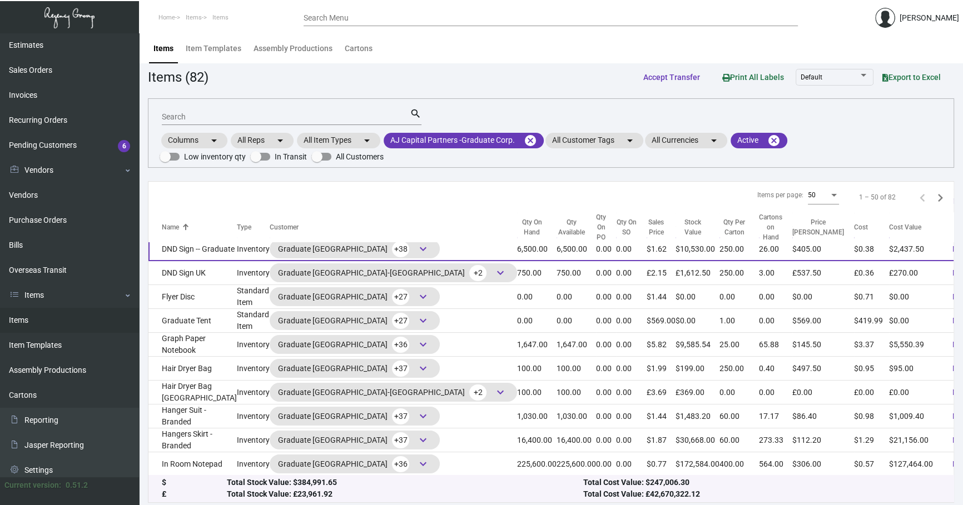
scroll to position [438, 0]
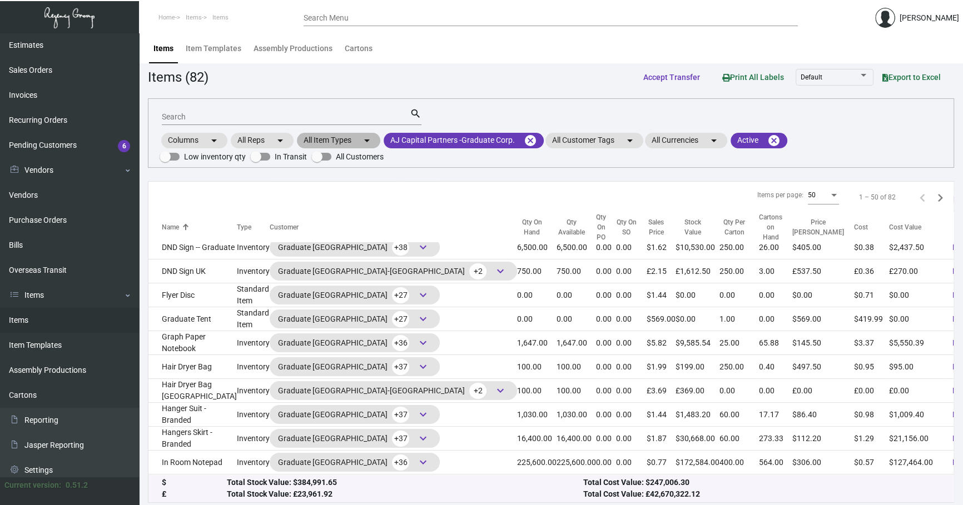
click at [357, 140] on mat-chip "All Item Types arrow_drop_down" at bounding box center [338, 141] width 83 height 16
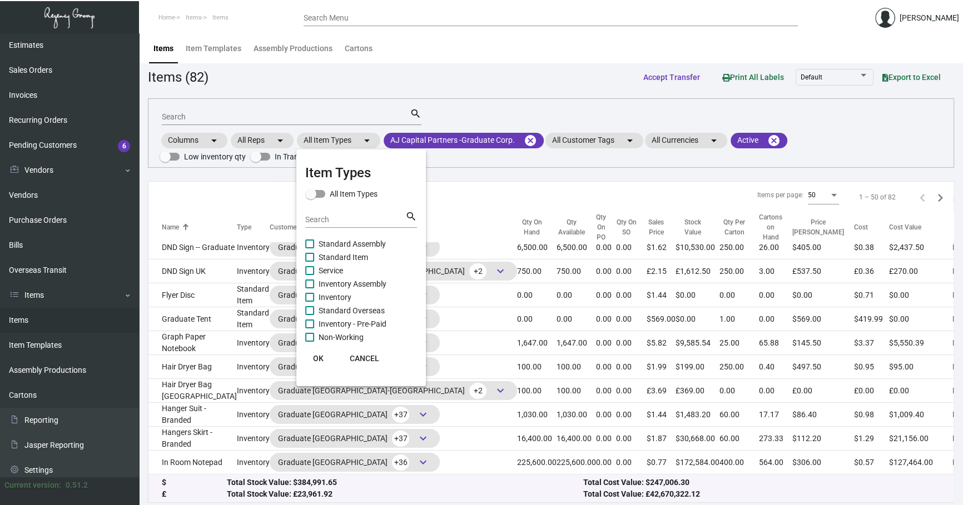
click at [335, 299] on span "Inventory" at bounding box center [335, 297] width 33 height 13
click at [310, 302] on input "Inventory" at bounding box center [309, 302] width 1 height 1
checkbox input "true"
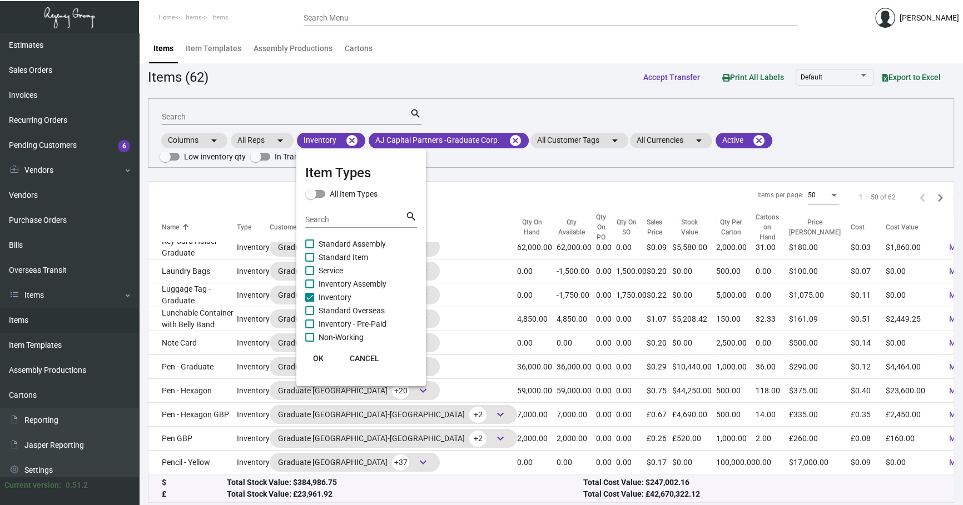
click at [319, 359] on span "OK" at bounding box center [318, 358] width 11 height 9
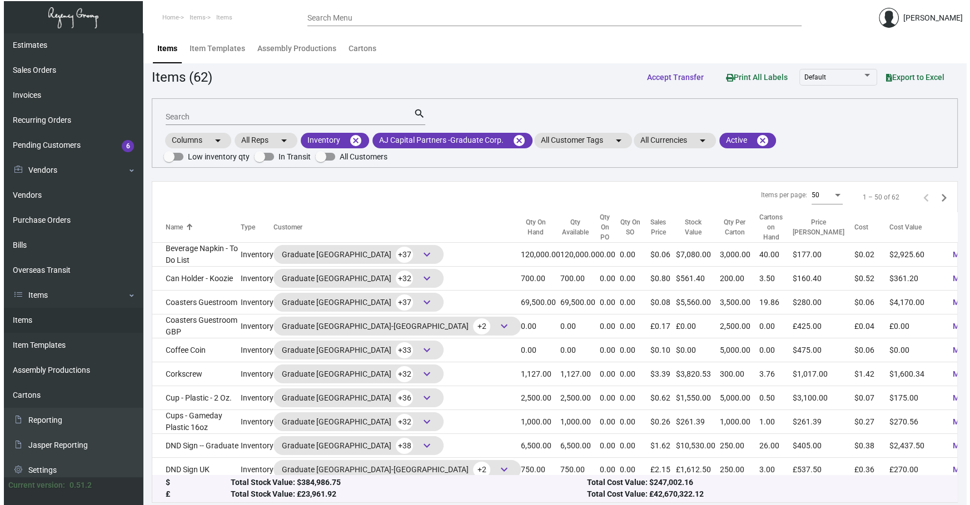
scroll to position [0, 0]
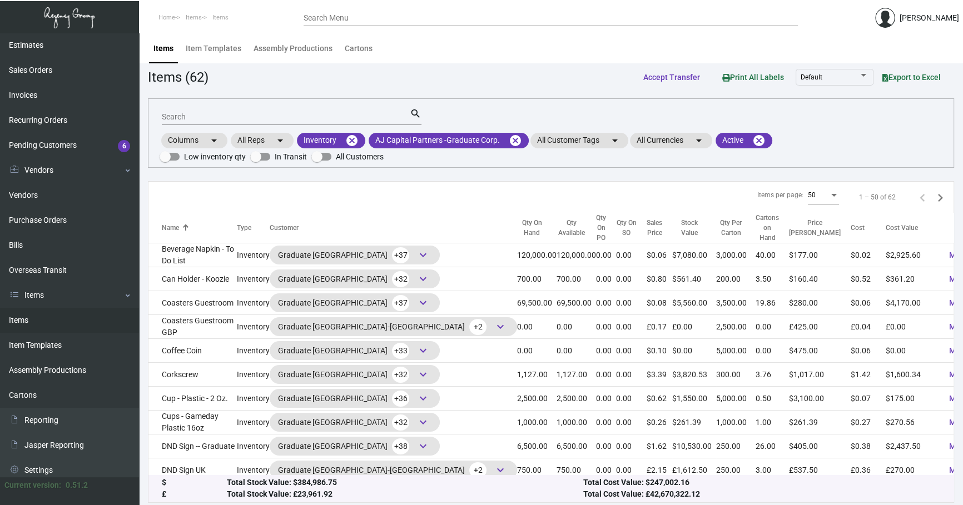
click at [274, 116] on input "Search" at bounding box center [286, 117] width 248 height 9
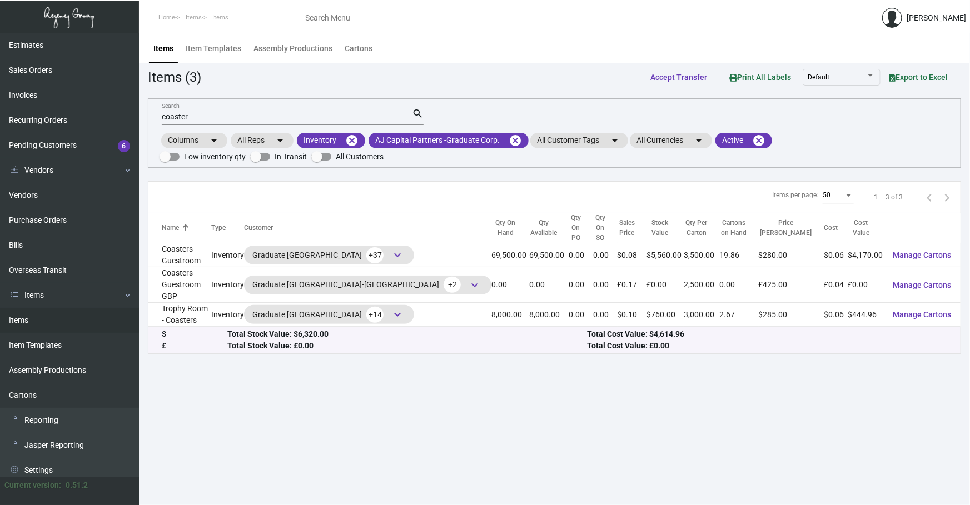
click at [337, 115] on input "coaster" at bounding box center [287, 117] width 250 height 9
type input "c"
type input "a"
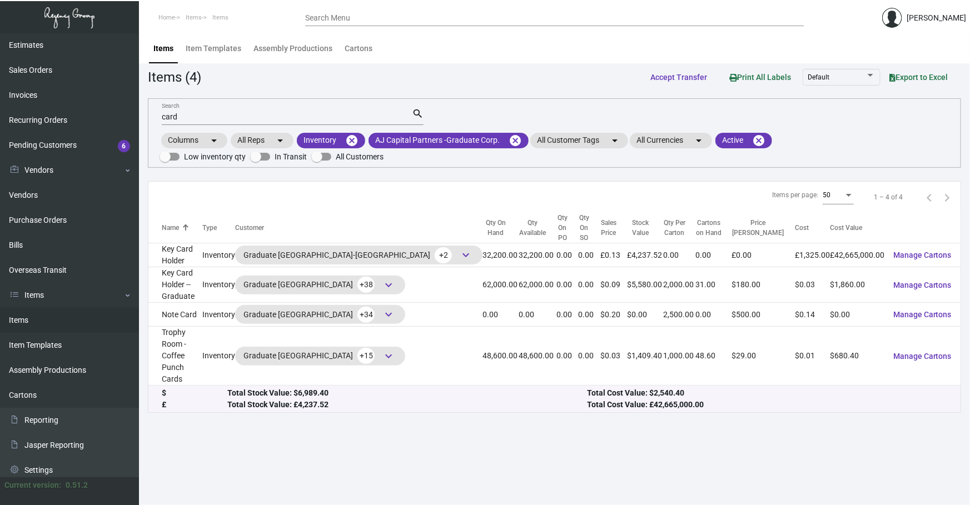
click at [304, 117] on input "card" at bounding box center [287, 117] width 250 height 9
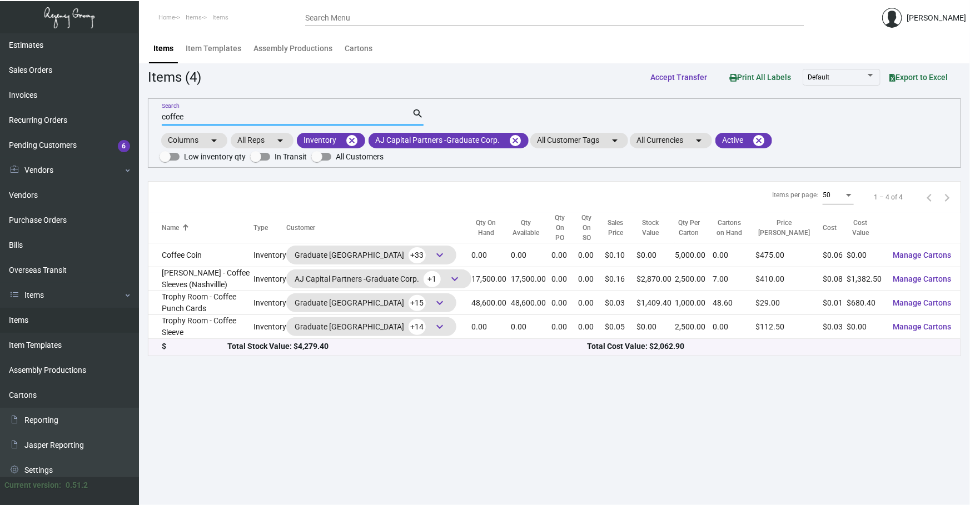
type input "coffee"
